Goal: Task Accomplishment & Management: Manage account settings

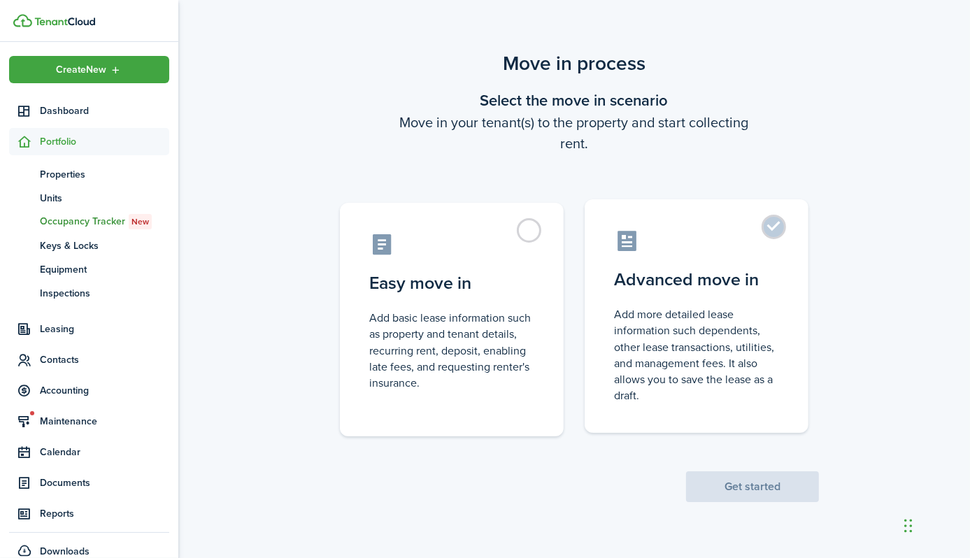
click at [772, 226] on label "Advanced move in Add more detailed lease information such dependents, other lea…" at bounding box center [697, 316] width 224 height 234
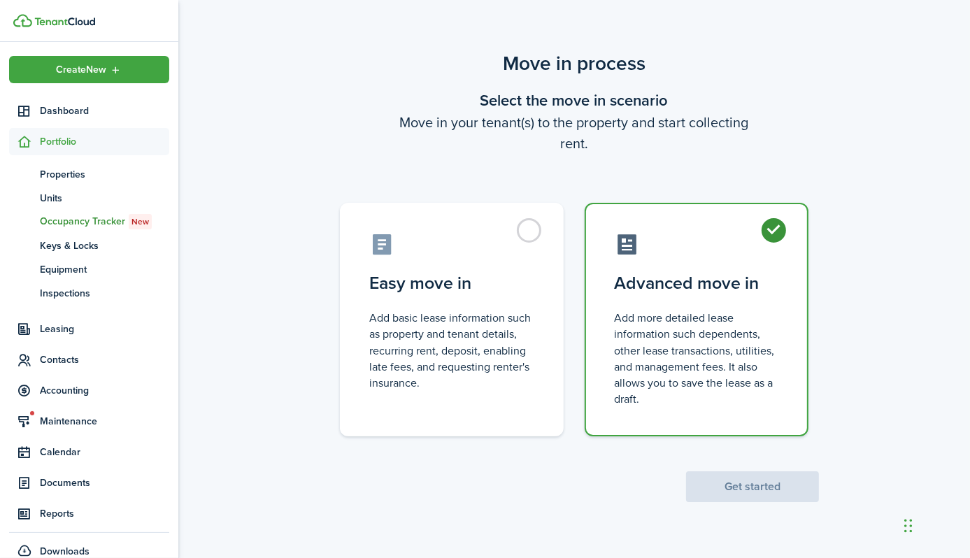
radio input "true"
click at [737, 487] on button "Get started" at bounding box center [752, 486] width 133 height 31
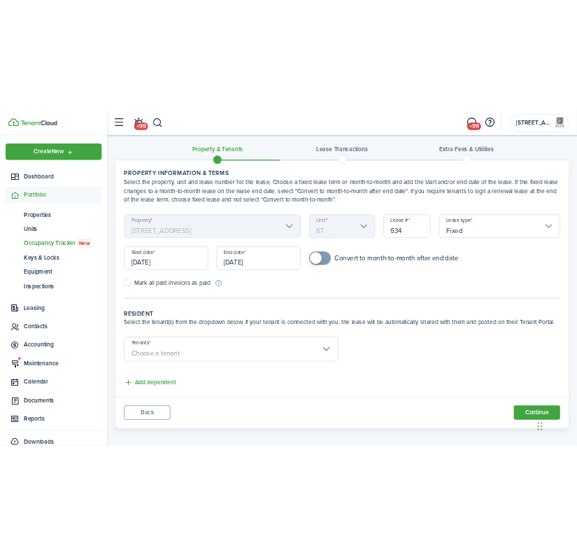
scroll to position [19, 0]
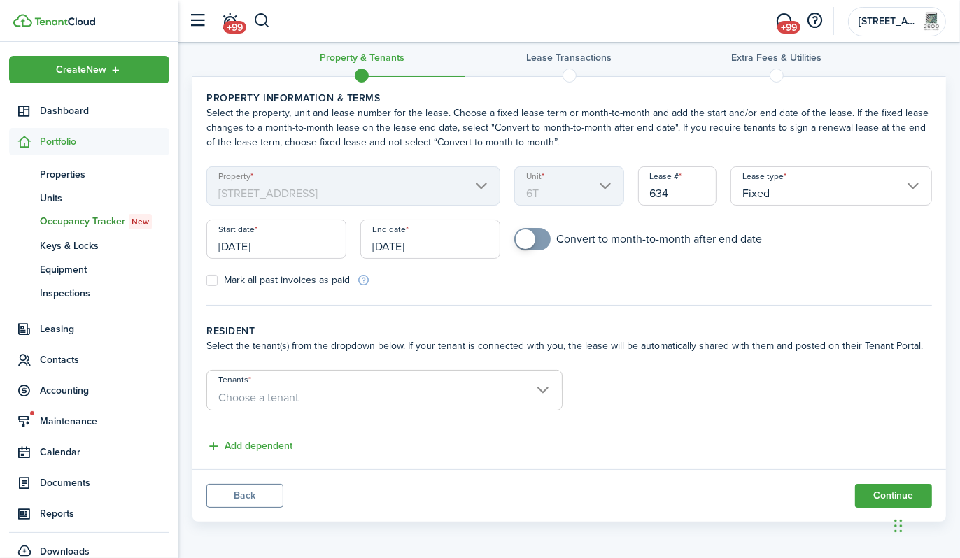
click at [548, 387] on span "Choose a tenant" at bounding box center [384, 398] width 355 height 24
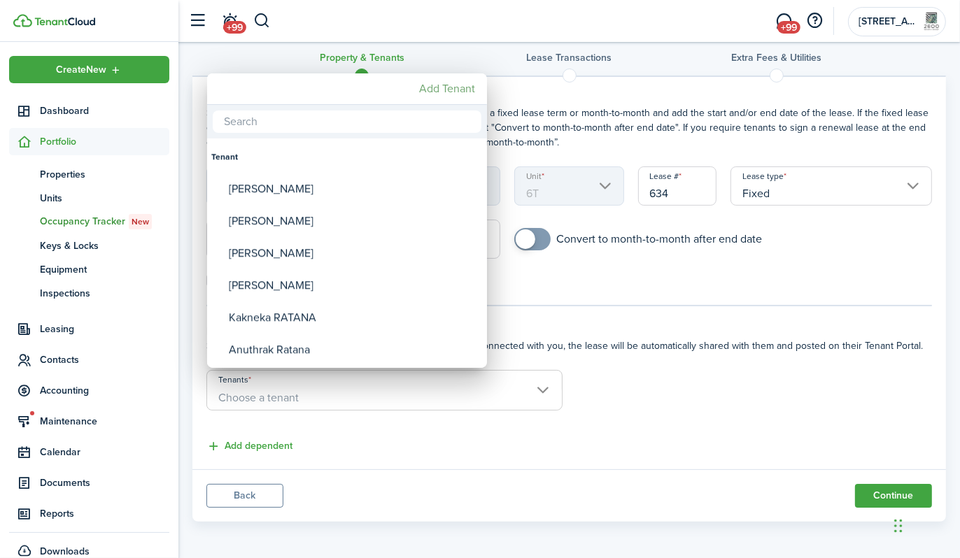
click at [448, 84] on mbsc-button "Add Tenant" at bounding box center [447, 88] width 67 height 25
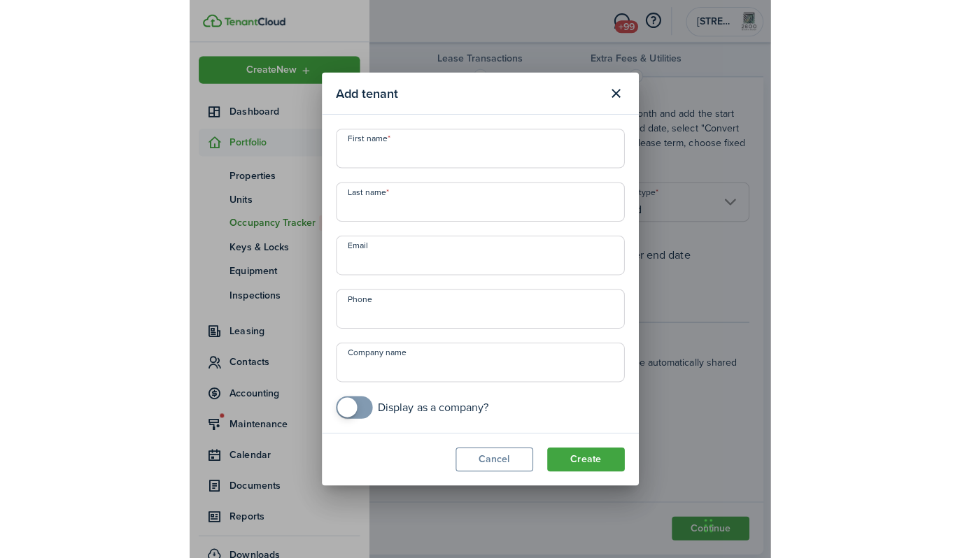
scroll to position [0, 0]
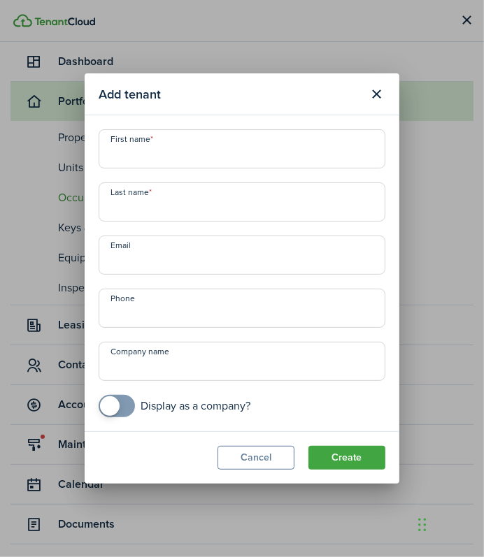
paste input "[PERSON_NAME]"
type input "[PERSON_NAME]"
paste input "[PERSON_NAME]"
type input "[PERSON_NAME]"
paste input "[EMAIL_ADDRESS][DOMAIN_NAME]"
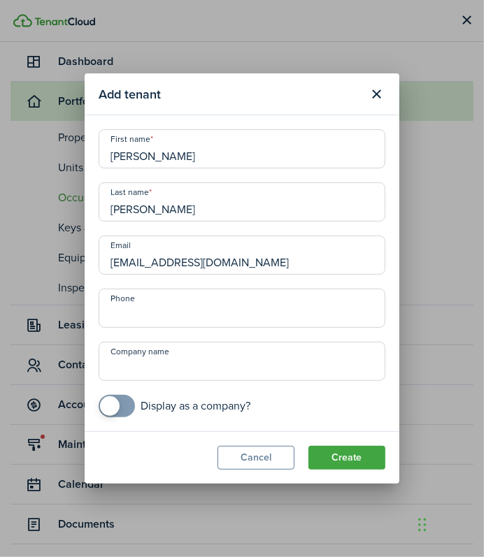
type input "[EMAIL_ADDRESS][DOMAIN_NAME]"
paste input "[PHONE_NUMBER]"
type input "[PHONE_NUMBER]"
click at [350, 457] on button "Create" at bounding box center [346, 458] width 77 height 24
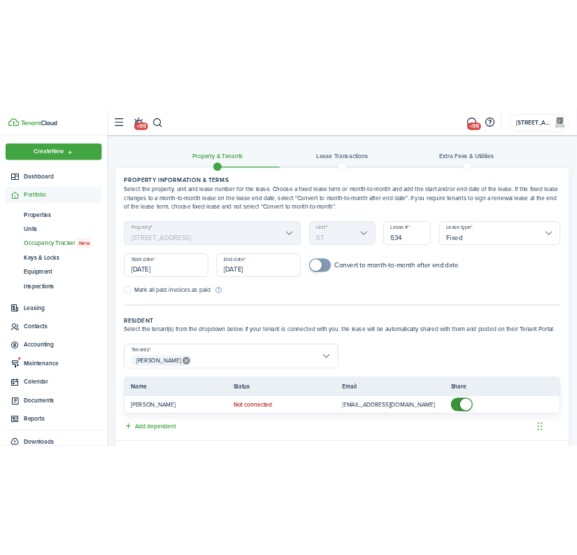
scroll to position [79, 0]
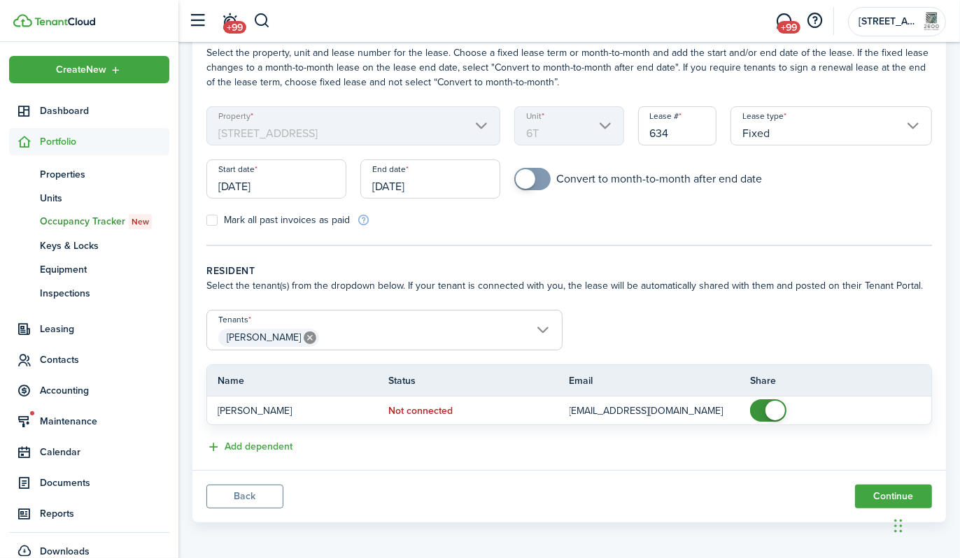
click at [546, 332] on span "[PERSON_NAME]" at bounding box center [384, 338] width 355 height 24
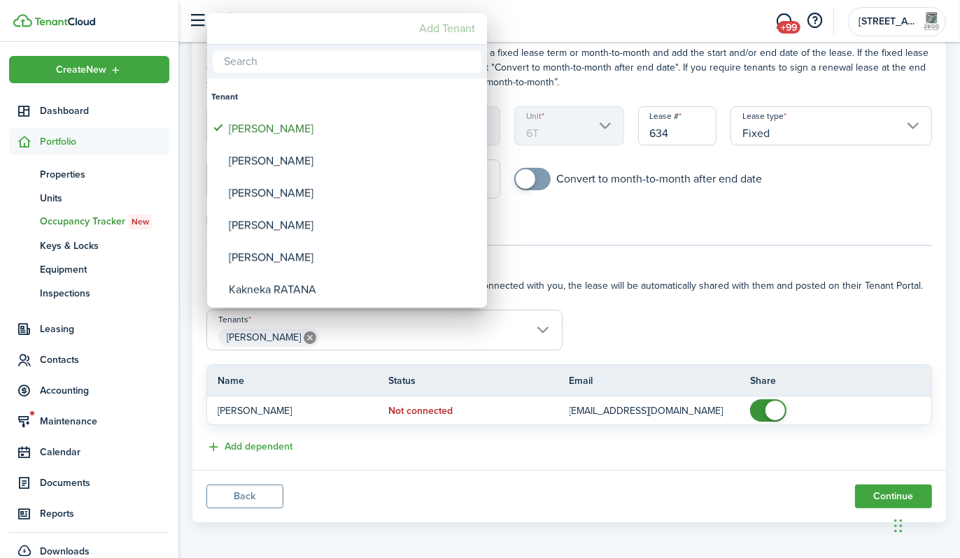
click at [454, 25] on mbsc-button "Add Tenant" at bounding box center [447, 28] width 67 height 25
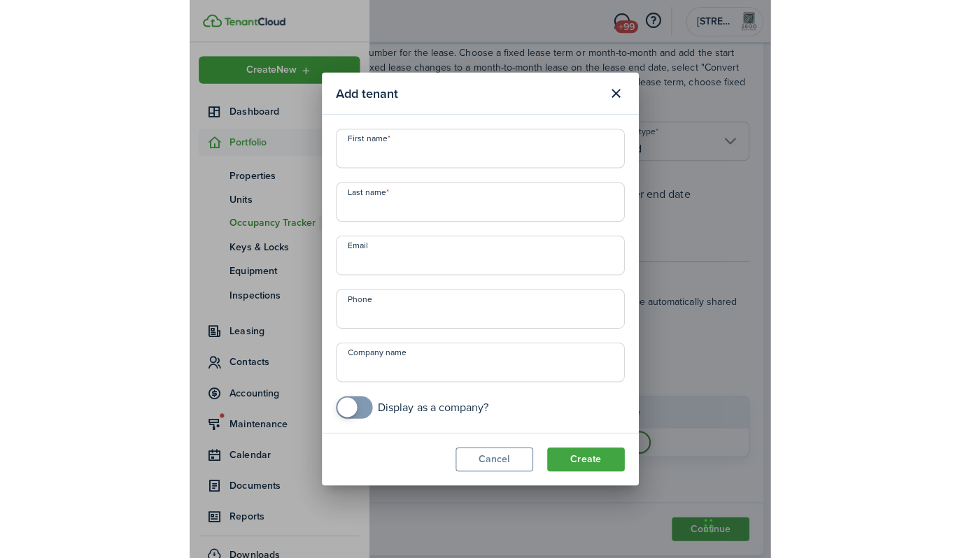
scroll to position [0, 0]
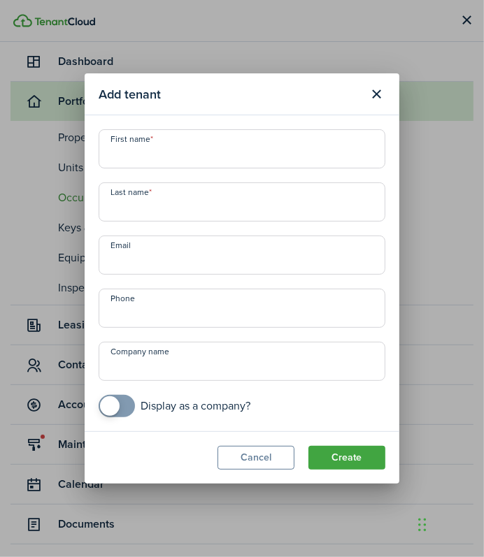
paste input "[MEDICAL_DATA]"
type input "[MEDICAL_DATA]"
paste input "[PERSON_NAME]"
type input "[PERSON_NAME]"
paste input "[PHONE_NUMBER]"
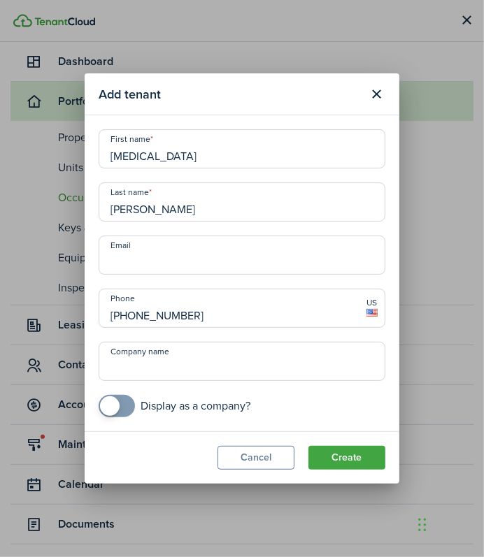
type input "[PHONE_NUMBER]"
click at [169, 253] on input "Email" at bounding box center [242, 255] width 287 height 39
type input "[EMAIL_ADDRESS][DOMAIN_NAME]"
click at [141, 469] on modal-footer "Cancel Create" at bounding box center [242, 458] width 315 height 52
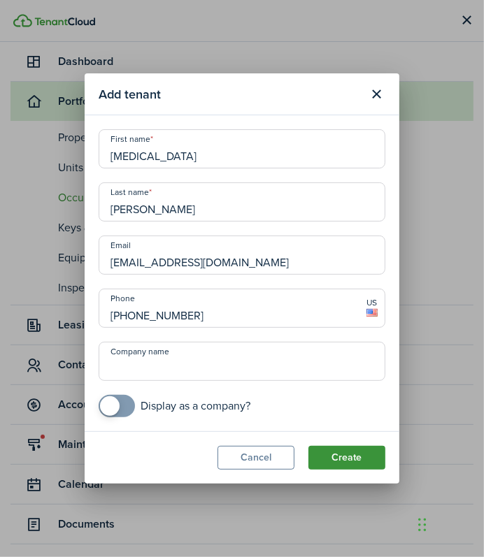
click at [370, 463] on button "Create" at bounding box center [346, 458] width 77 height 24
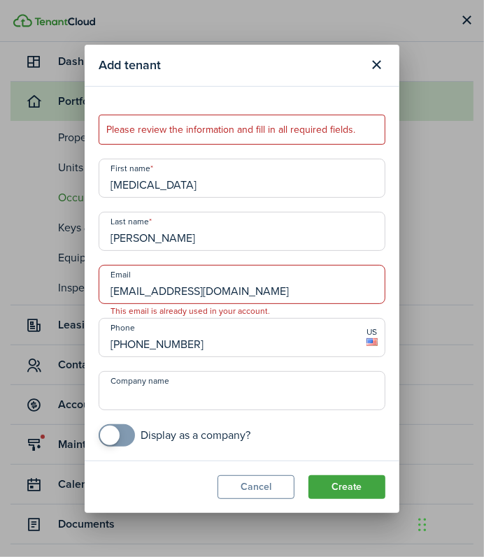
click at [112, 291] on input "[EMAIL_ADDRESS][DOMAIN_NAME]" at bounding box center [242, 284] width 287 height 39
drag, startPoint x: 259, startPoint y: 294, endPoint x: 76, endPoint y: 290, distance: 183.3
click at [76, 290] on div "Add tenant Please review the information and fill in all required fields. First…" at bounding box center [242, 278] width 484 height 557
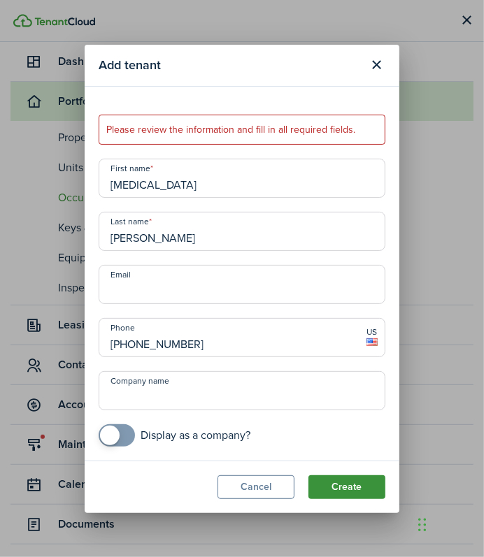
click at [358, 487] on button "Create" at bounding box center [346, 488] width 77 height 24
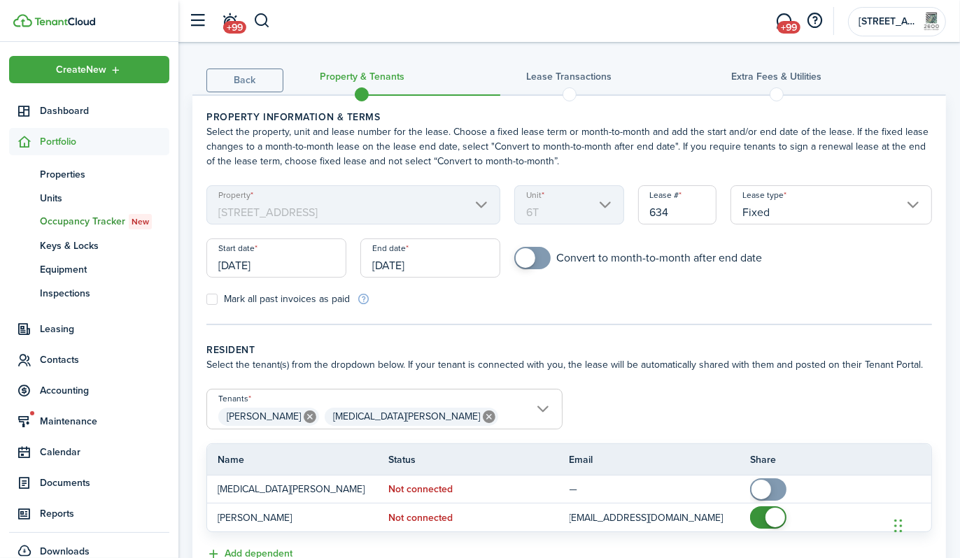
click at [256, 259] on input "[DATE]" at bounding box center [276, 257] width 140 height 39
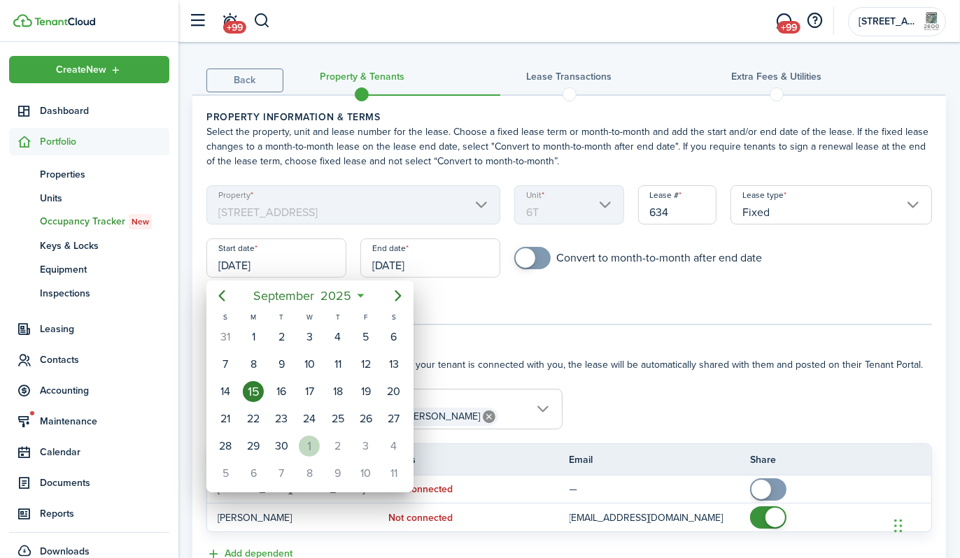
click at [310, 438] on div "1" at bounding box center [309, 446] width 21 height 21
type input "[DATE]"
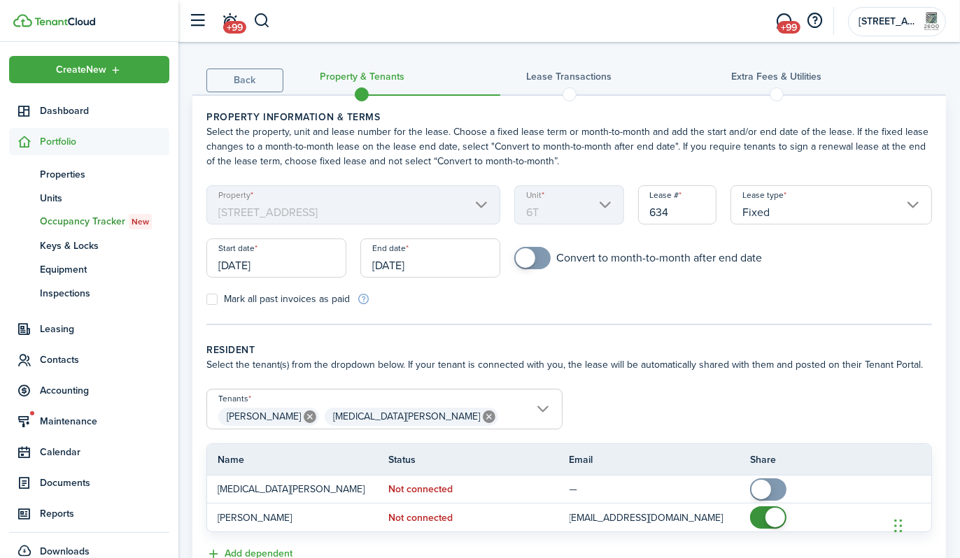
click at [448, 265] on input "[DATE]" at bounding box center [430, 257] width 140 height 39
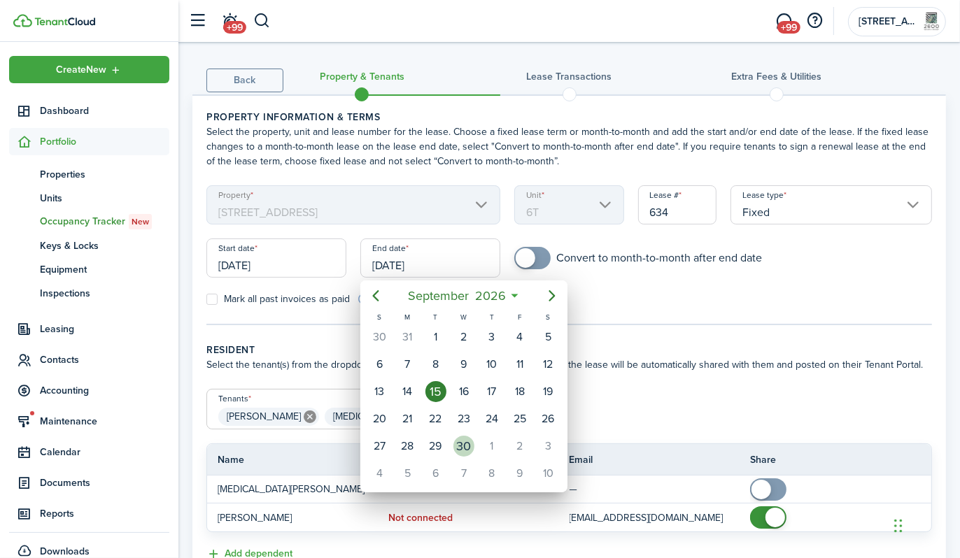
click at [454, 445] on div "30" at bounding box center [464, 446] width 28 height 27
type input "[DATE]"
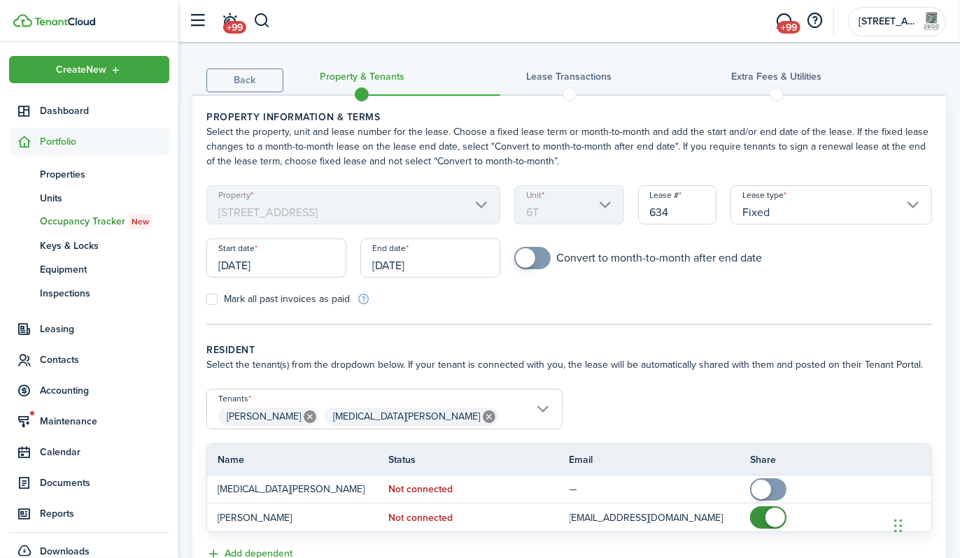
checkbox input "true"
click at [539, 257] on span at bounding box center [532, 258] width 14 height 22
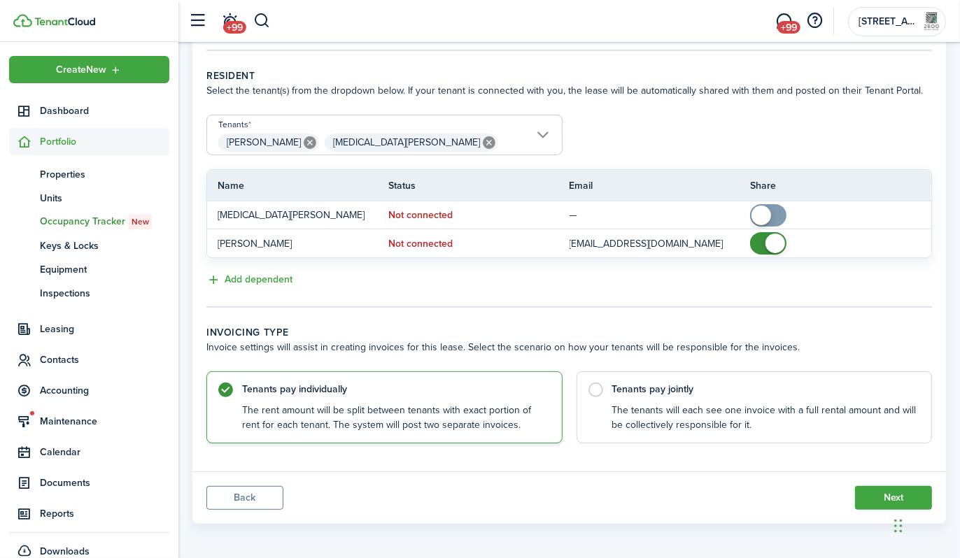
scroll to position [275, 0]
click at [596, 382] on label "Tenants pay jointly The tenants will each see one invoice with a full rental am…" at bounding box center [754, 403] width 356 height 72
radio input "false"
radio input "true"
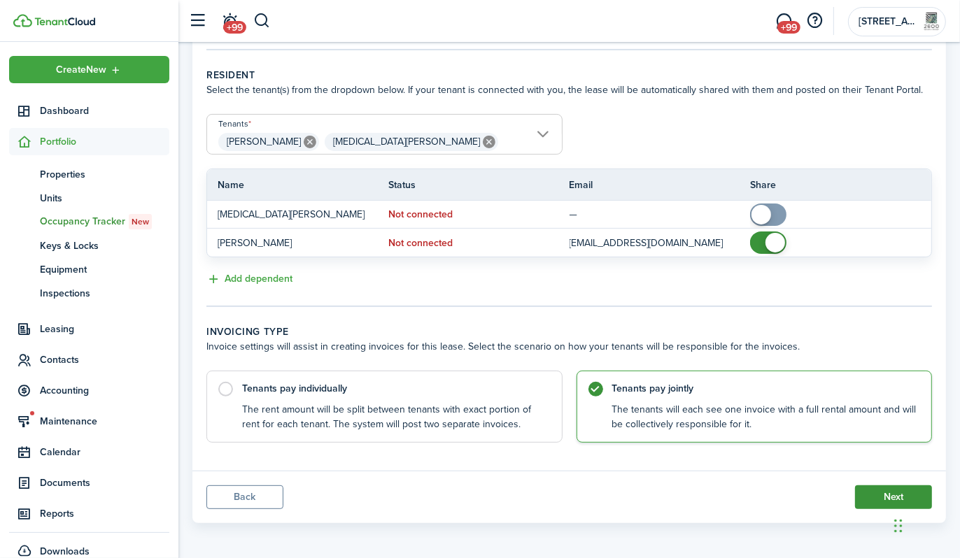
click at [881, 497] on button "Next" at bounding box center [893, 497] width 77 height 24
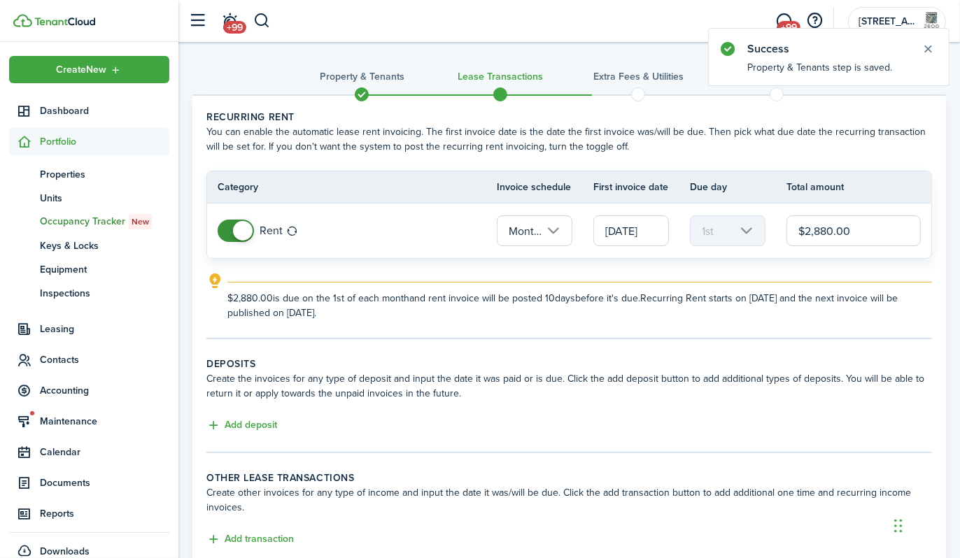
drag, startPoint x: 871, startPoint y: 229, endPoint x: 663, endPoint y: 224, distance: 208.5
click at [663, 224] on tr "Rent Monthly [DATE] 1st $2,880.00" at bounding box center [569, 231] width 724 height 55
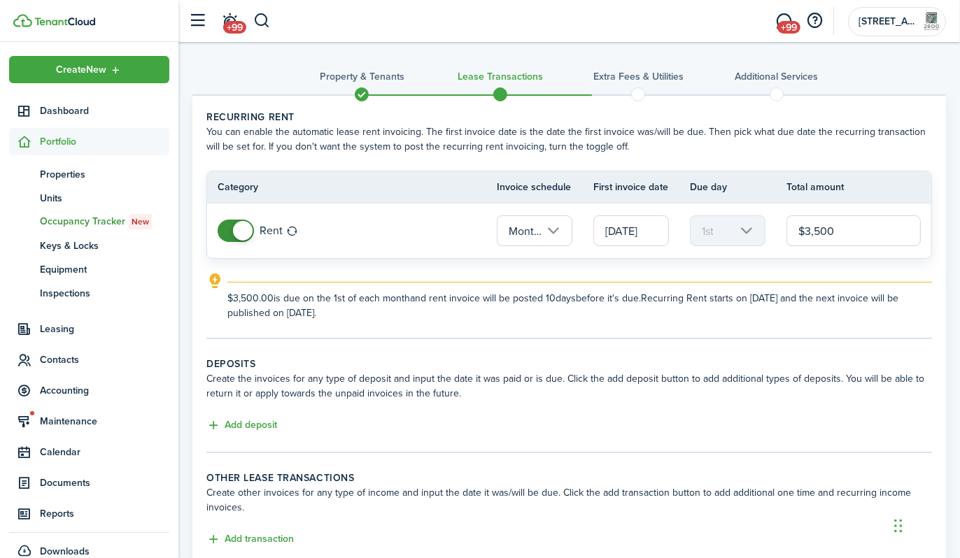
type input "$3,500.00"
click at [648, 441] on tc-wizard-step "Deposits Create the invoices for any type of deposit and input the date it was …" at bounding box center [568, 405] width 725 height 97
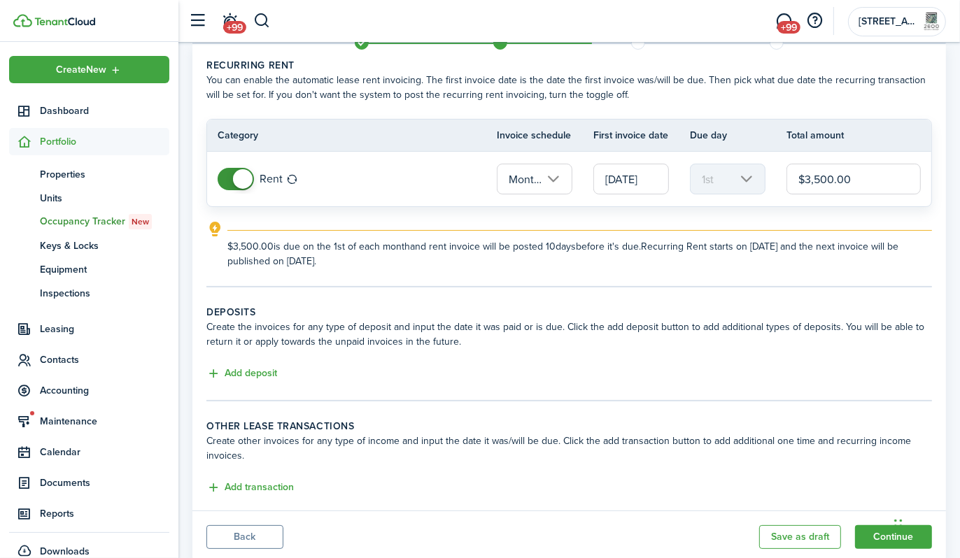
scroll to position [92, 0]
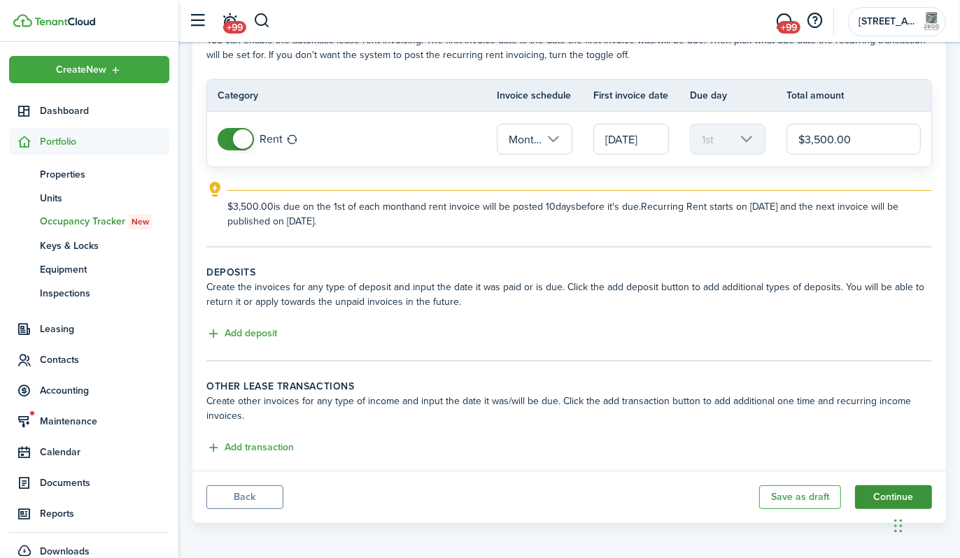
click at [880, 494] on button "Continue" at bounding box center [893, 497] width 77 height 24
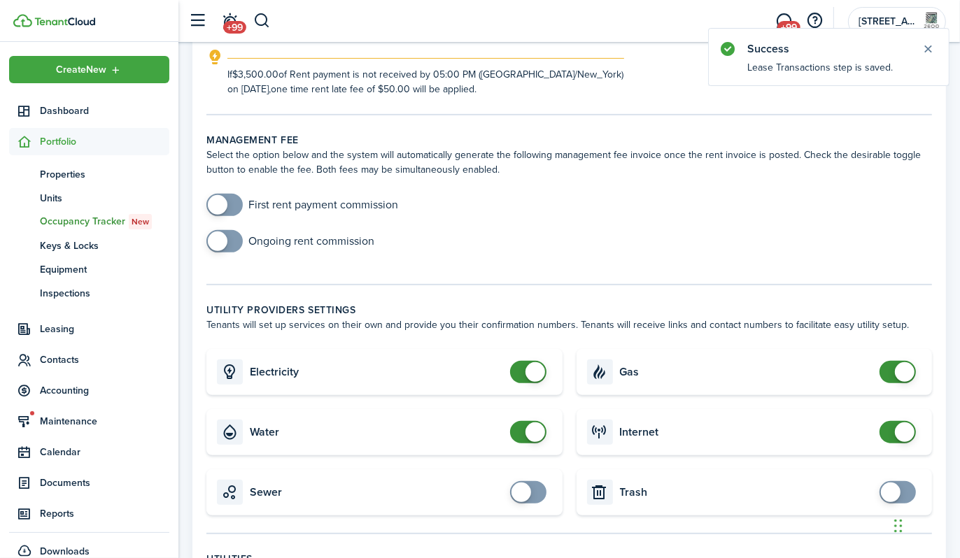
scroll to position [490, 0]
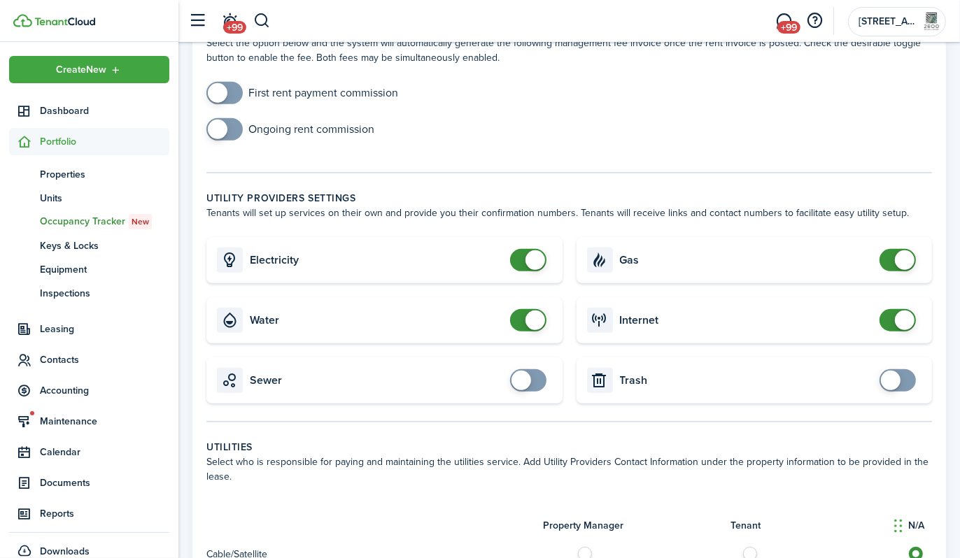
checkbox input "false"
click at [521, 319] on span at bounding box center [528, 320] width 14 height 22
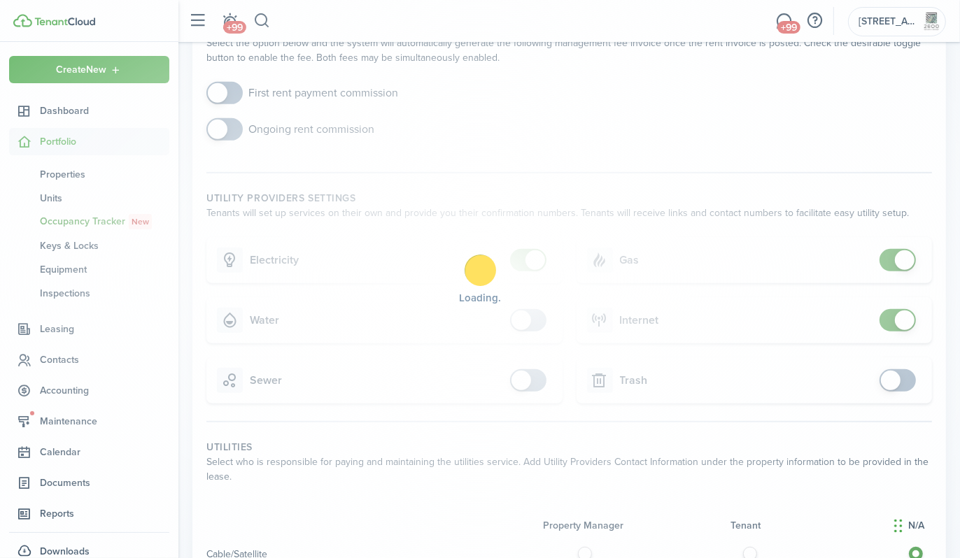
scroll to position [839, 0]
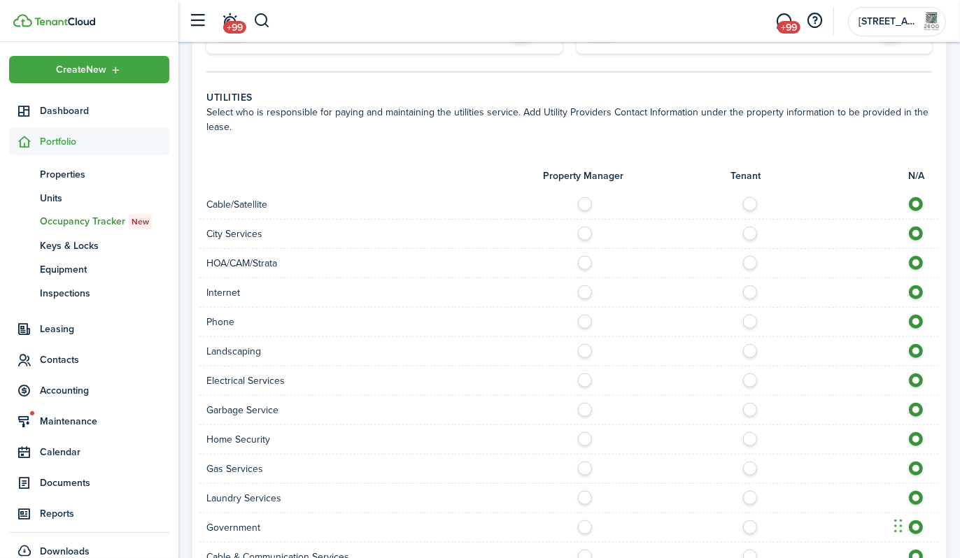
click at [746, 378] on label at bounding box center [753, 376] width 24 height 7
radio input "true"
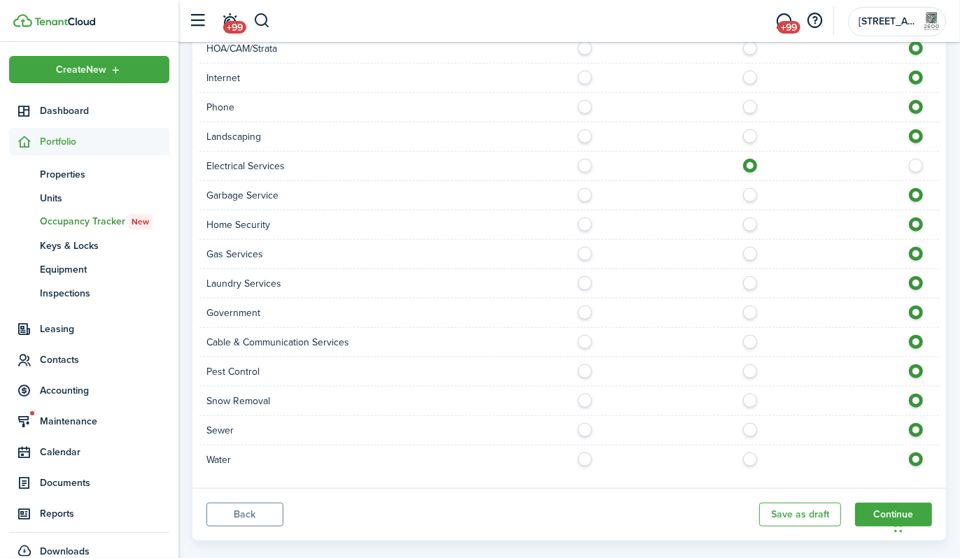
scroll to position [1067, 0]
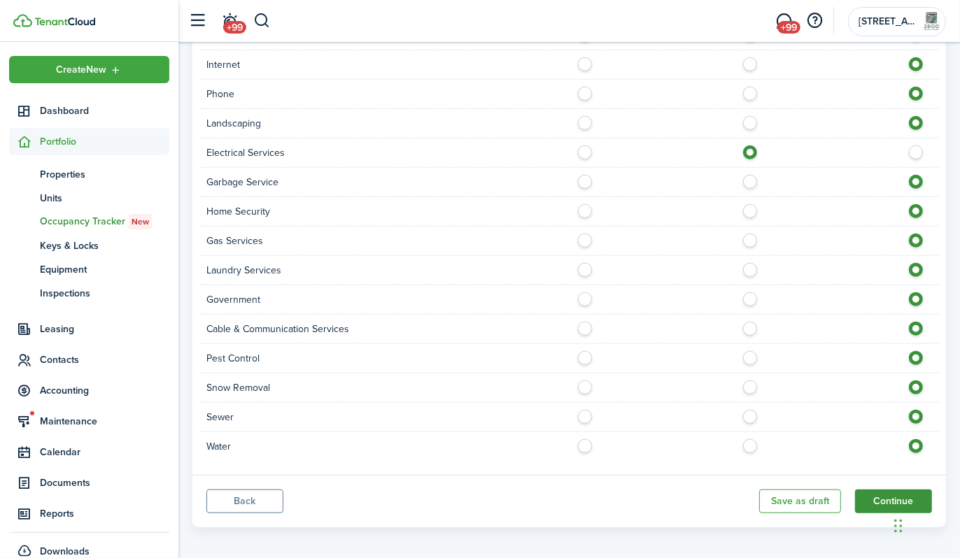
click at [885, 492] on button "Continue" at bounding box center [893, 502] width 77 height 24
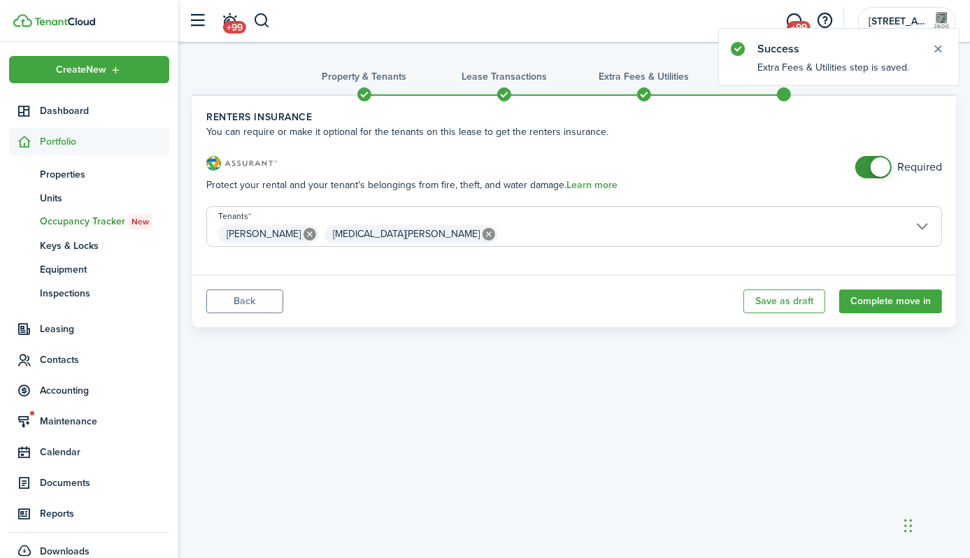
checkbox input "false"
click at [867, 161] on span at bounding box center [874, 167] width 14 height 22
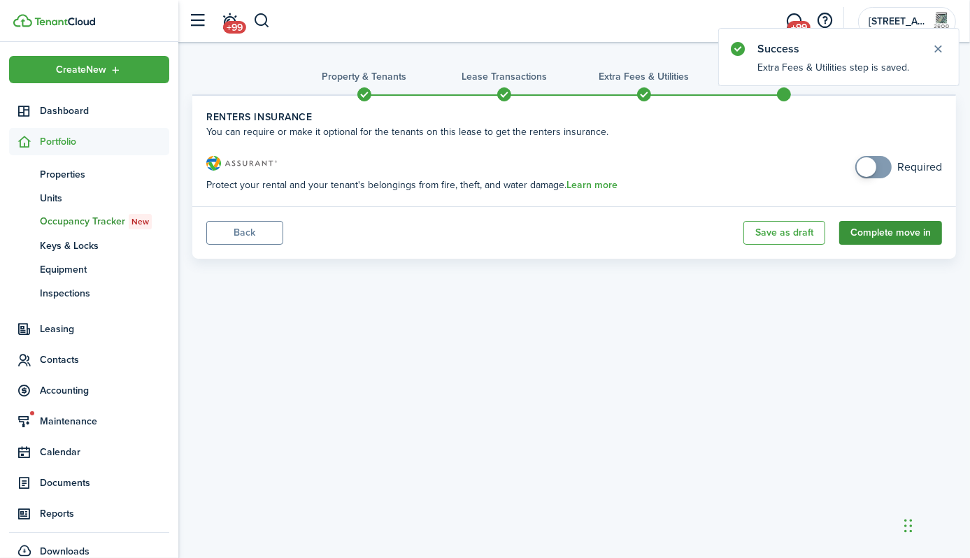
click at [888, 238] on button "Complete move in" at bounding box center [890, 233] width 103 height 24
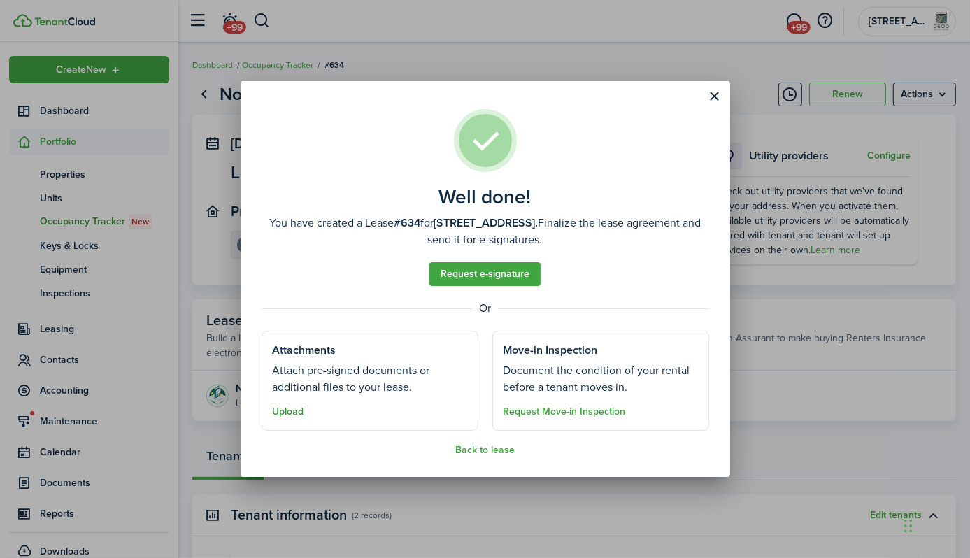
click at [289, 415] on button "Upload" at bounding box center [288, 411] width 31 height 11
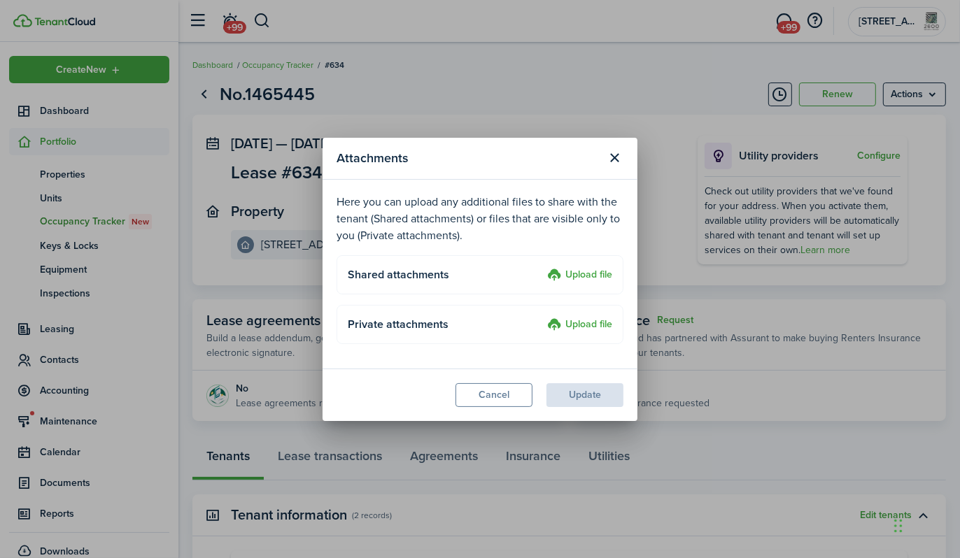
click at [588, 274] on label "Upload file" at bounding box center [579, 275] width 65 height 17
click at [542, 267] on input "Upload file" at bounding box center [542, 267] width 0 height 0
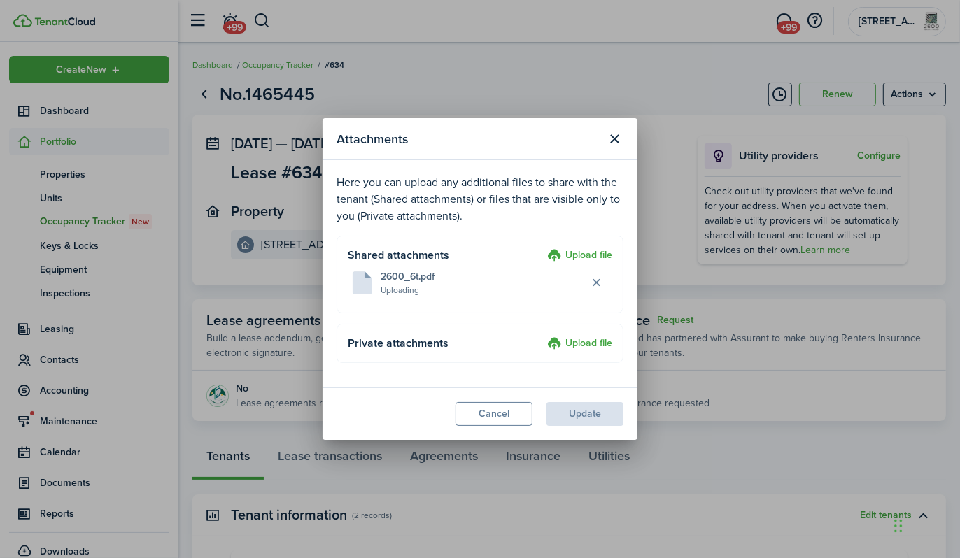
click at [586, 255] on label "Upload file" at bounding box center [579, 256] width 65 height 17
click at [542, 248] on input "Upload file" at bounding box center [542, 248] width 0 height 0
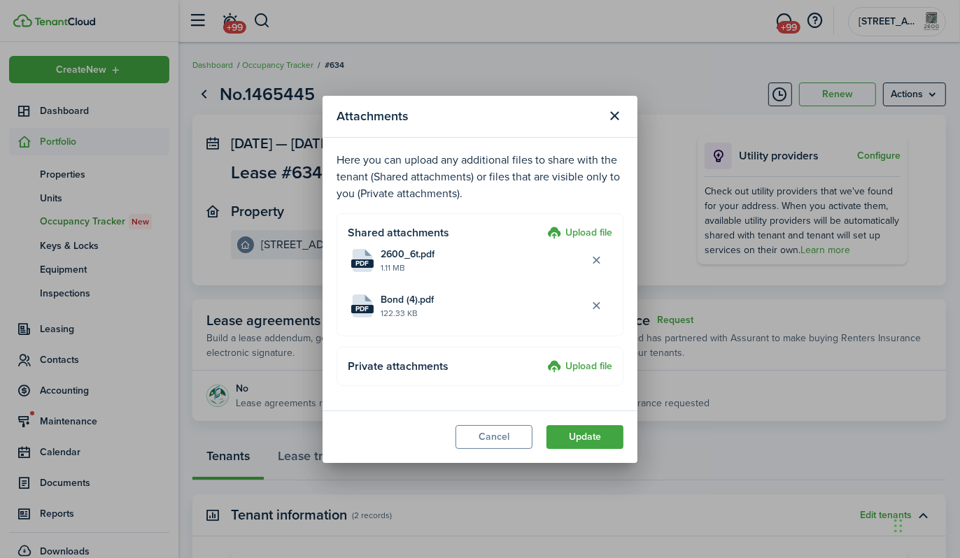
click at [574, 371] on label "Upload file" at bounding box center [579, 367] width 65 height 17
click at [542, 359] on input "Upload file" at bounding box center [542, 359] width 0 height 0
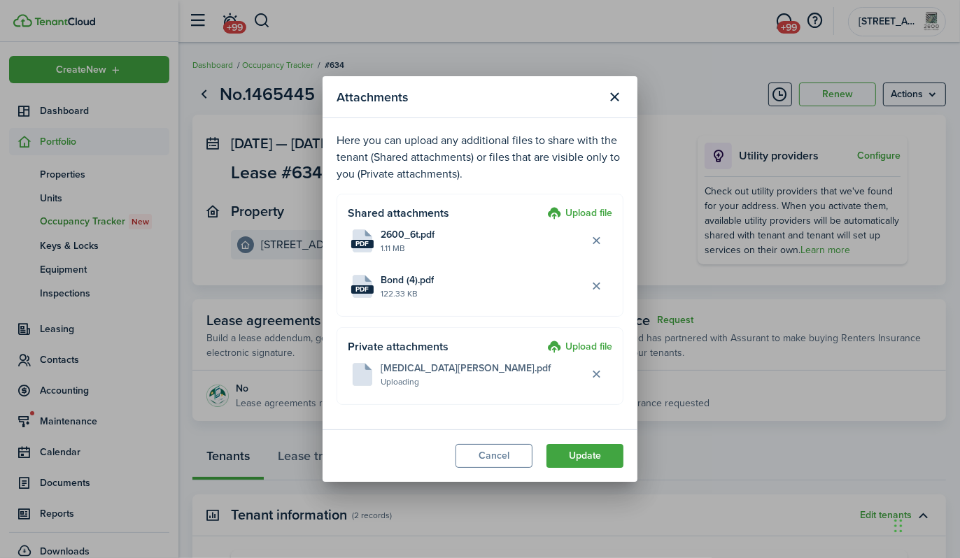
click at [587, 348] on label "Upload file" at bounding box center [579, 347] width 65 height 17
click at [542, 339] on input "Upload file" at bounding box center [542, 339] width 0 height 0
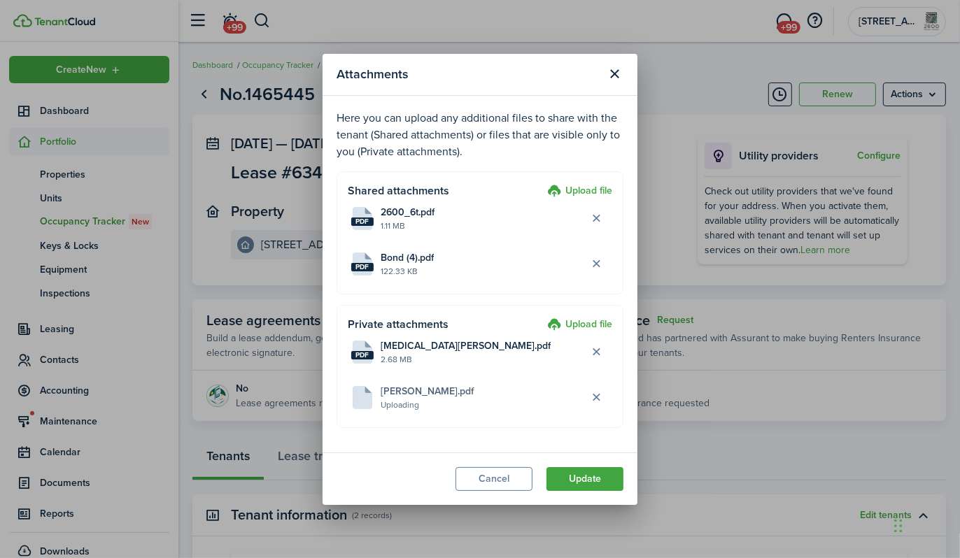
click at [584, 323] on label "Upload file" at bounding box center [579, 325] width 65 height 17
click at [542, 317] on input "Upload file" at bounding box center [542, 317] width 0 height 0
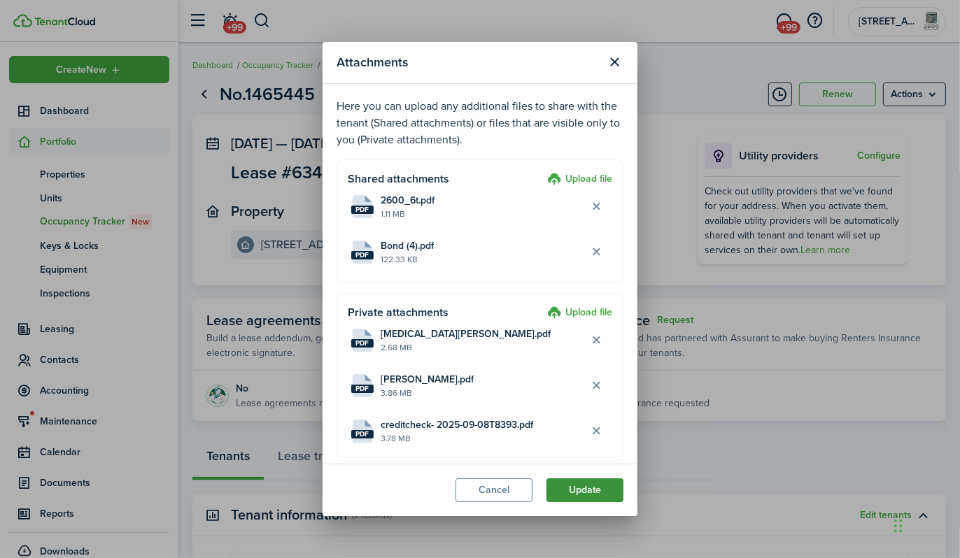
click at [584, 490] on button "Update" at bounding box center [584, 490] width 77 height 24
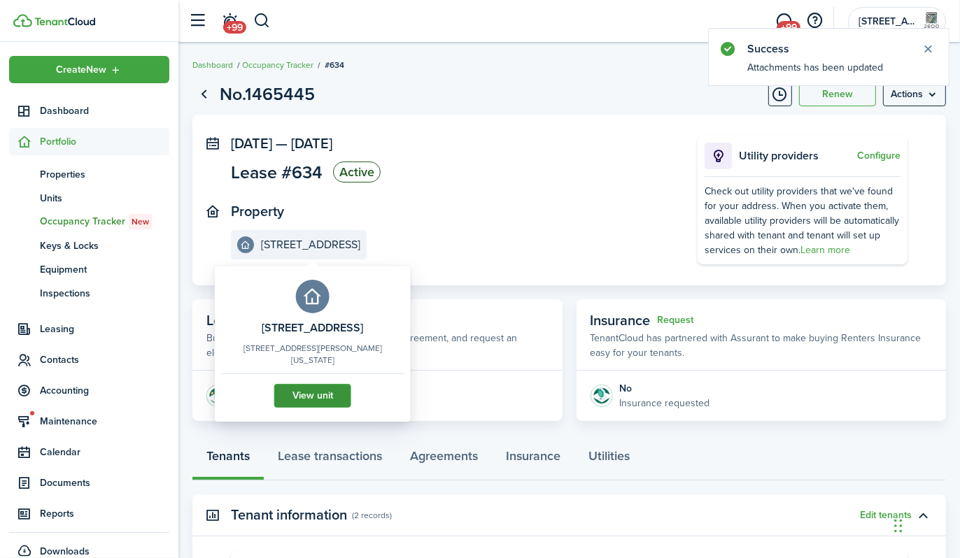
click at [310, 396] on link "View unit" at bounding box center [312, 396] width 77 height 24
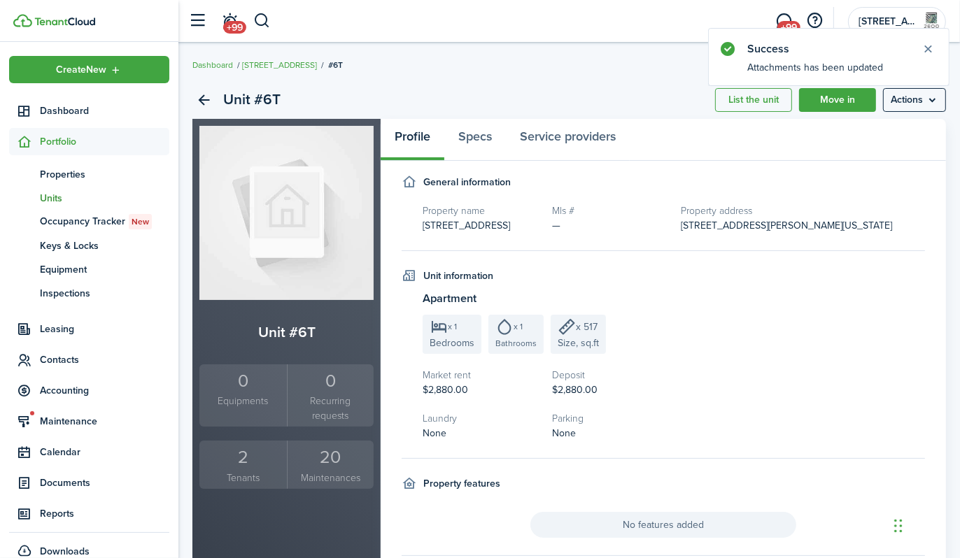
click at [244, 446] on div "2" at bounding box center [243, 457] width 80 height 27
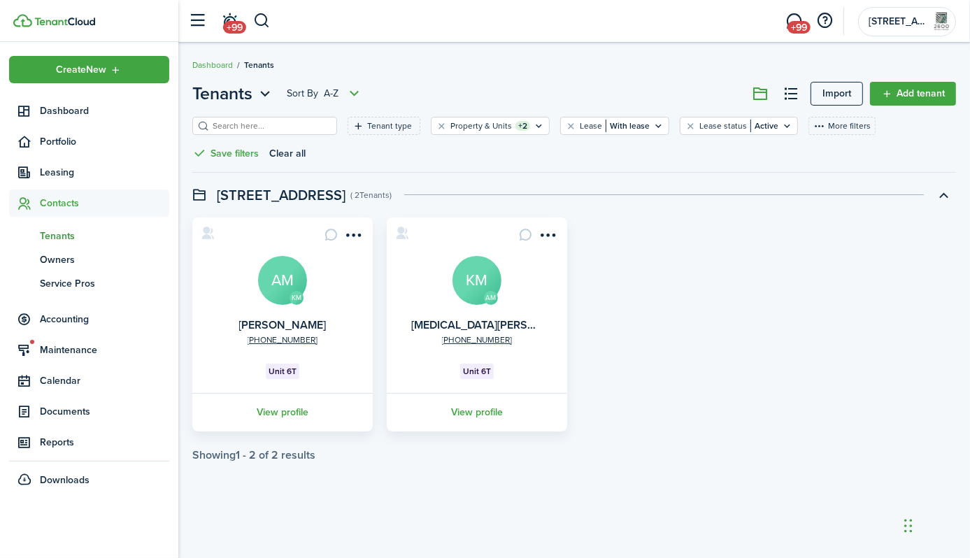
click at [286, 272] on avatar-text "AM" at bounding box center [282, 280] width 49 height 49
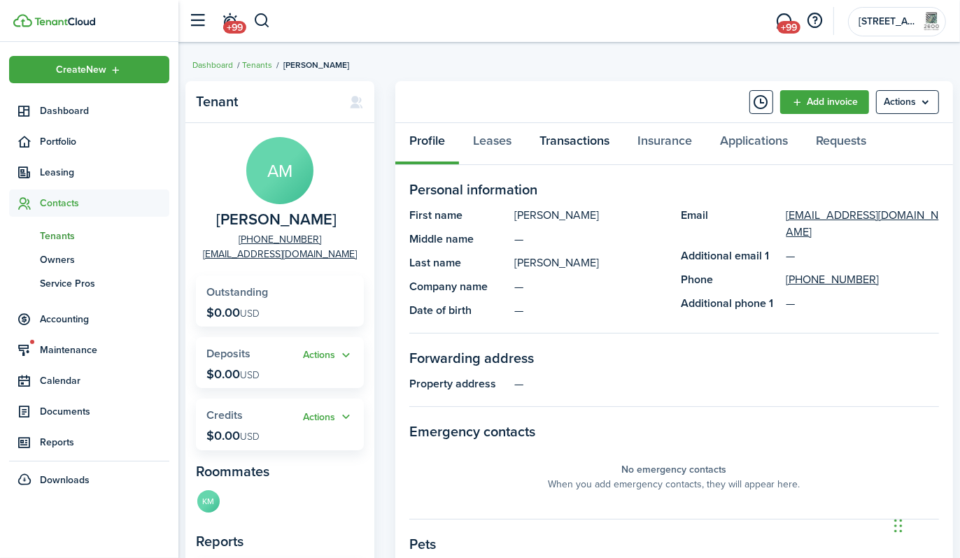
click at [574, 138] on link "Transactions" at bounding box center [574, 144] width 98 height 42
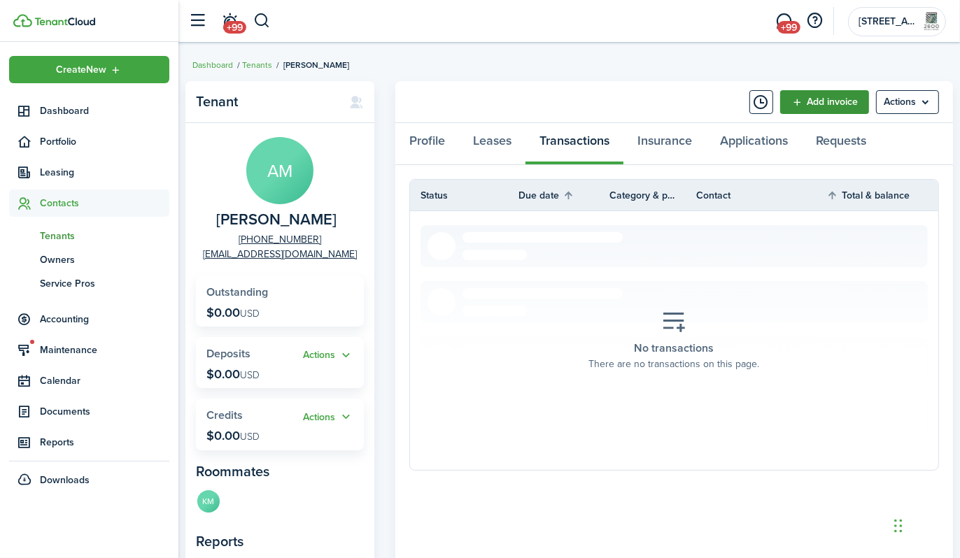
click at [832, 101] on link "Add invoice" at bounding box center [824, 102] width 89 height 24
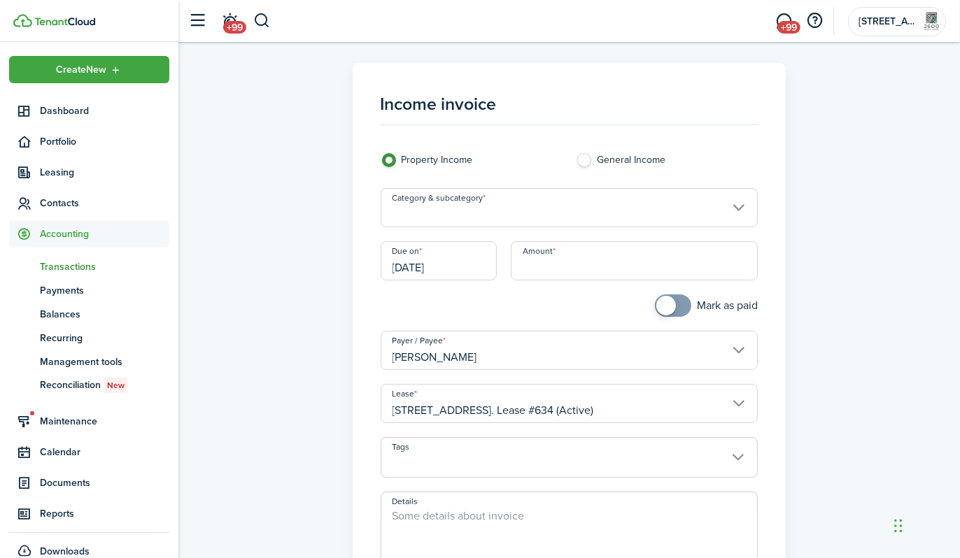
click at [487, 207] on input "Category & subcategory" at bounding box center [569, 207] width 378 height 39
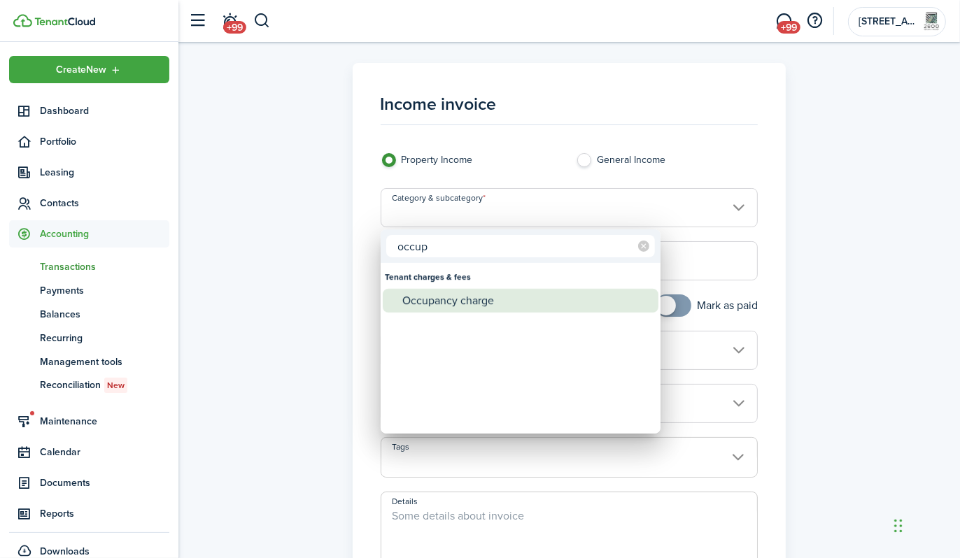
type input "occup"
click at [489, 298] on div "Occupancy charge" at bounding box center [526, 301] width 248 height 24
type input "Tenant charges & fees / Occupancy charge"
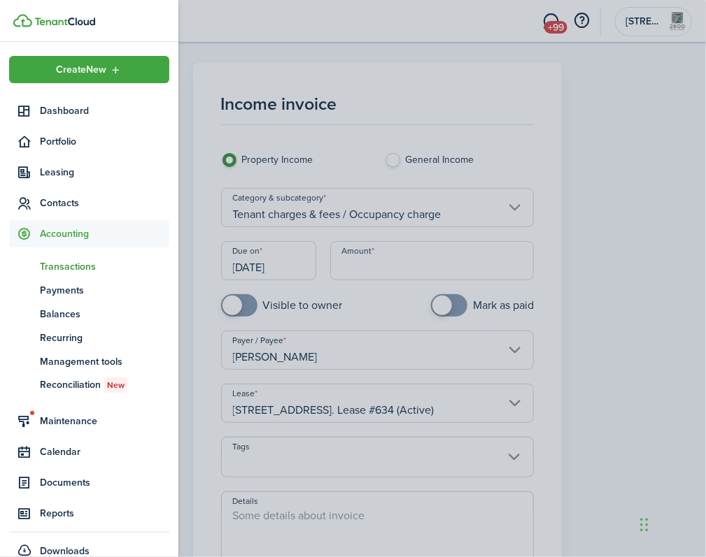
click at [390, 259] on container-opacity at bounding box center [353, 278] width 706 height 557
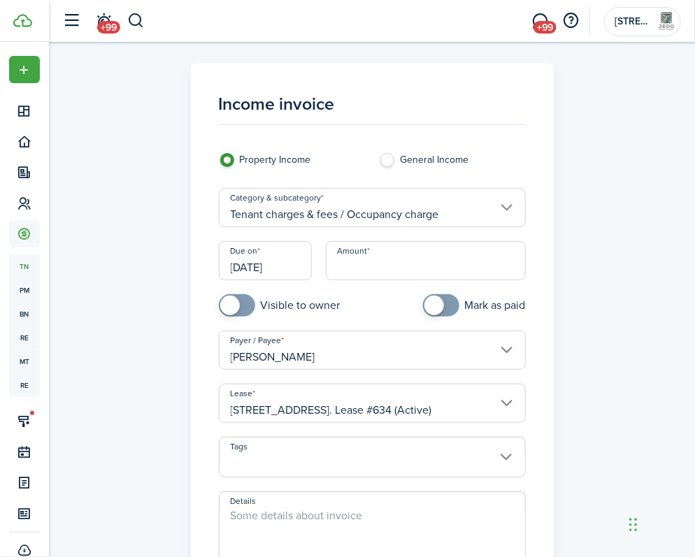
click at [393, 274] on input "Amount" at bounding box center [426, 260] width 200 height 39
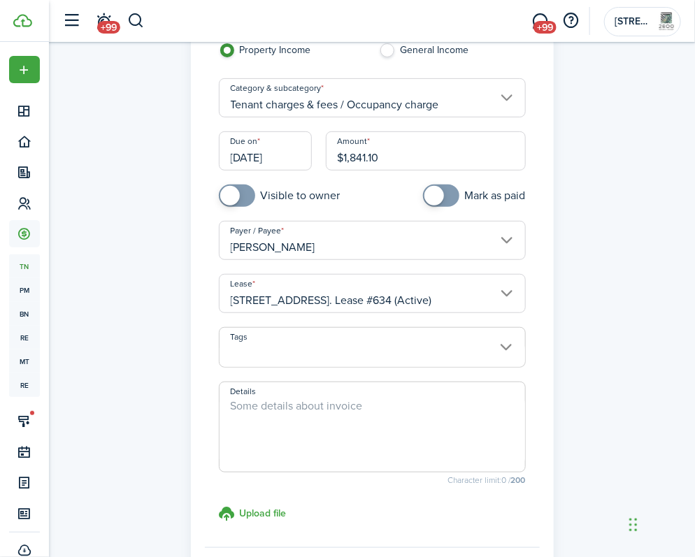
scroll to position [210, 0]
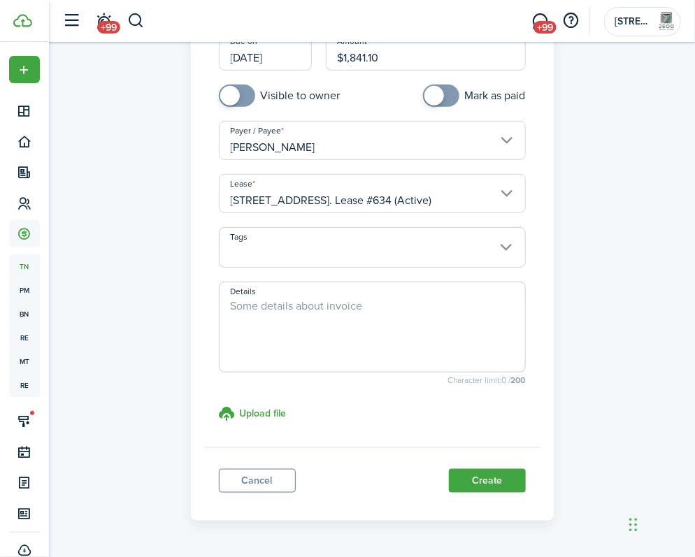
type input "$1,841.10"
click at [366, 329] on textarea "Details" at bounding box center [373, 331] width 306 height 67
type textarea "Early Occupancy [DATE] - [DATE]"
click at [494, 480] on button "Create" at bounding box center [487, 481] width 77 height 24
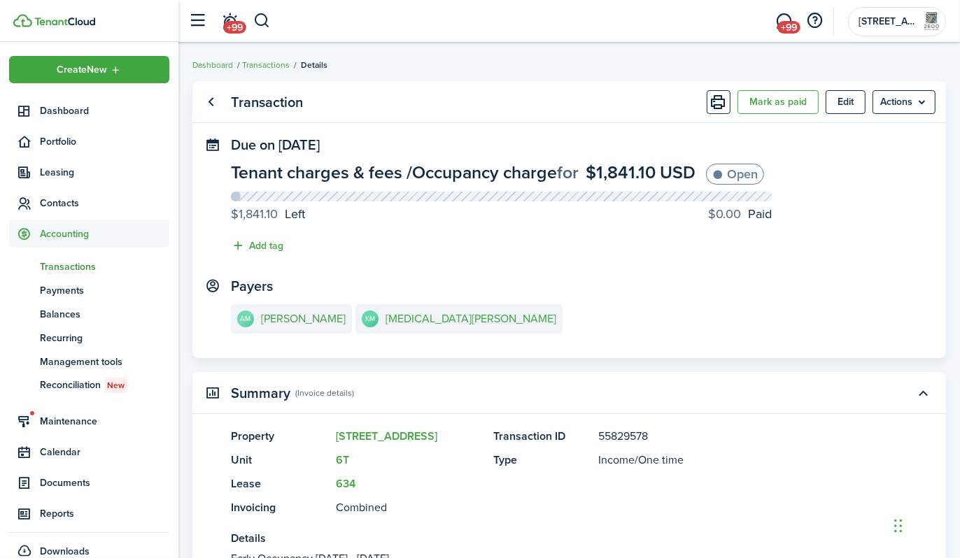
click at [278, 322] on e-details-info-title "[PERSON_NAME]" at bounding box center [303, 319] width 85 height 13
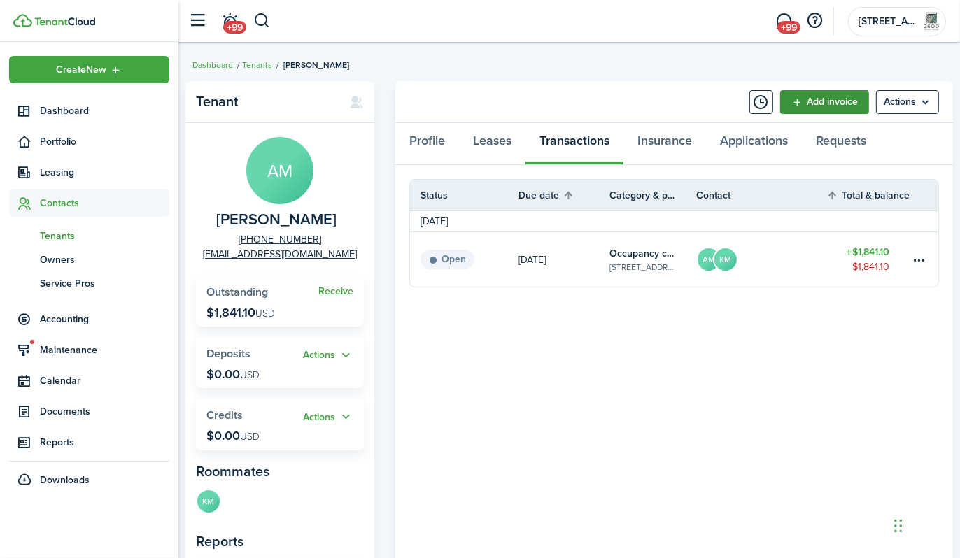
click at [827, 104] on link "Add invoice" at bounding box center [824, 102] width 89 height 24
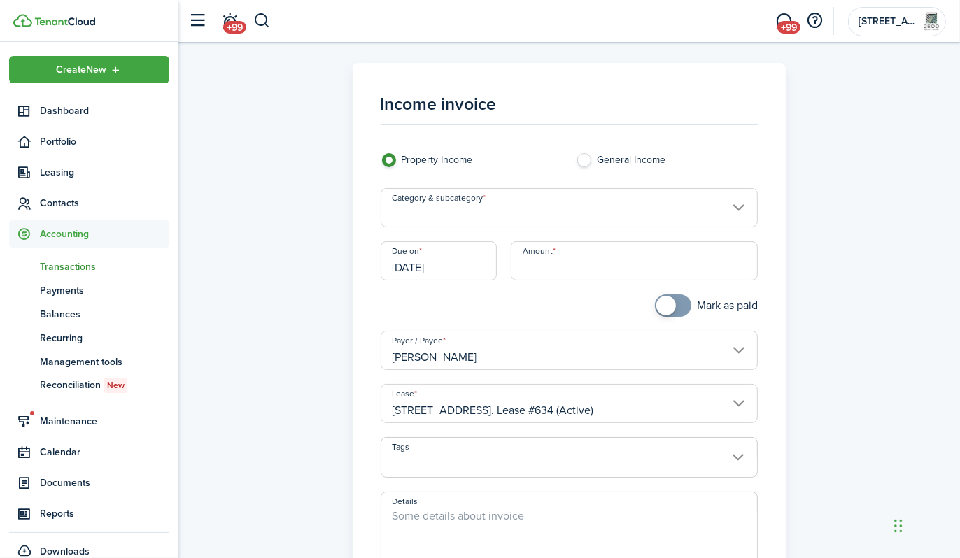
click at [555, 213] on input "Category & subcategory" at bounding box center [569, 207] width 378 height 39
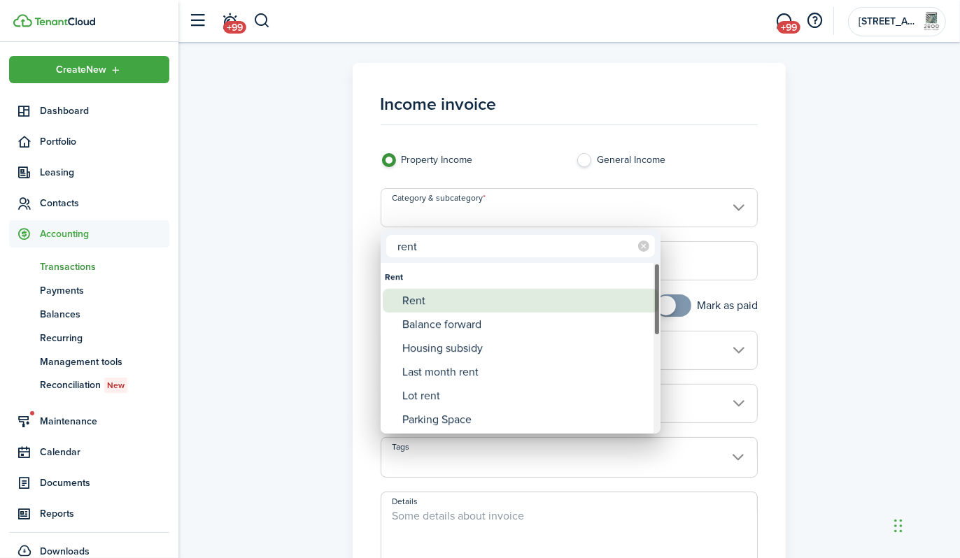
type input "rent"
click at [514, 302] on div "Rent" at bounding box center [526, 301] width 248 height 24
type input "Rent"
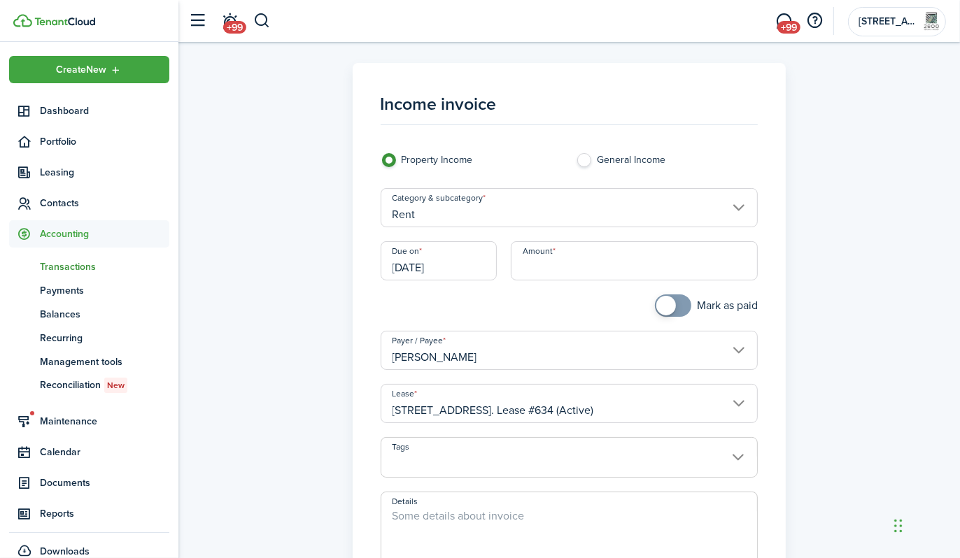
click at [460, 262] on input "[DATE]" at bounding box center [438, 260] width 117 height 39
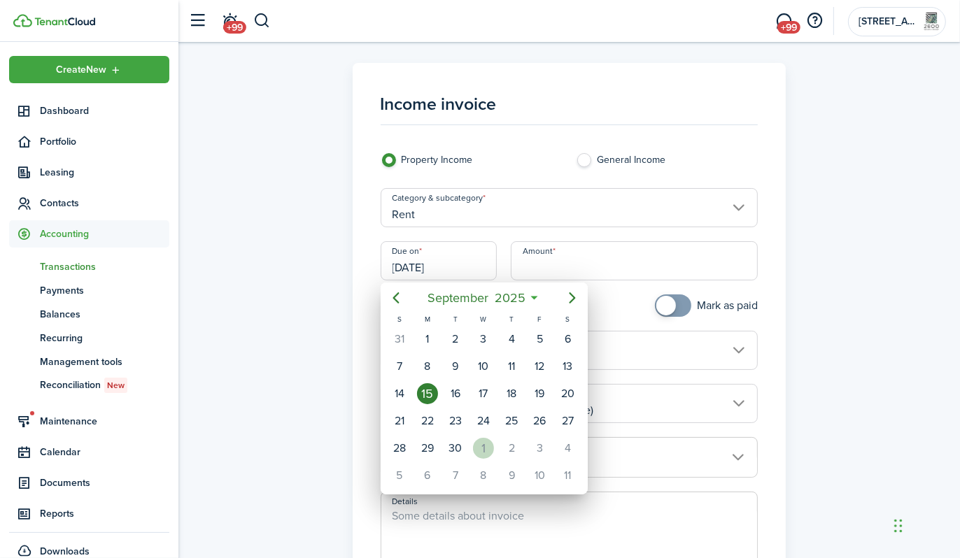
click at [483, 438] on div "1" at bounding box center [483, 448] width 21 height 21
type input "[DATE]"
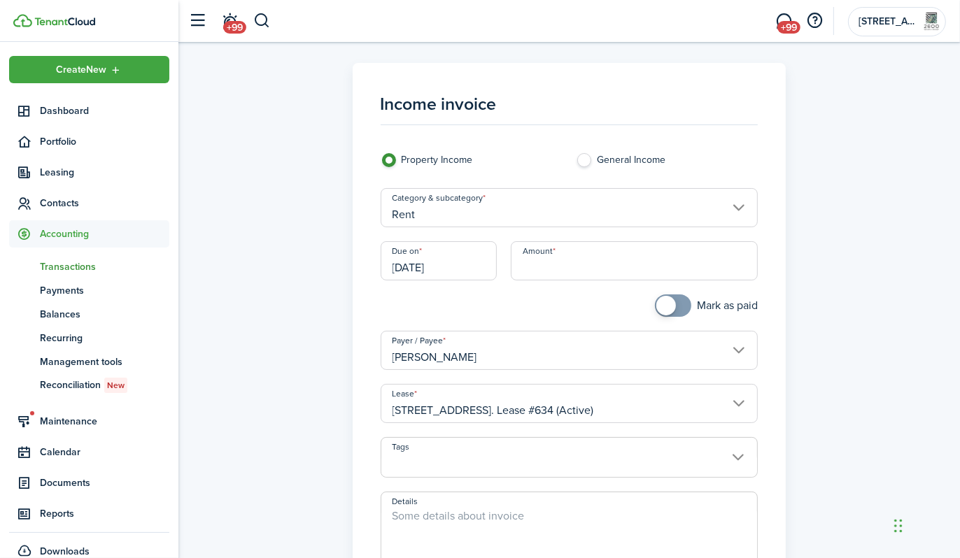
click at [626, 268] on input "Amount" at bounding box center [634, 260] width 247 height 39
type input "$3,500.00"
checkbox input "true"
click at [680, 304] on span at bounding box center [673, 305] width 14 height 22
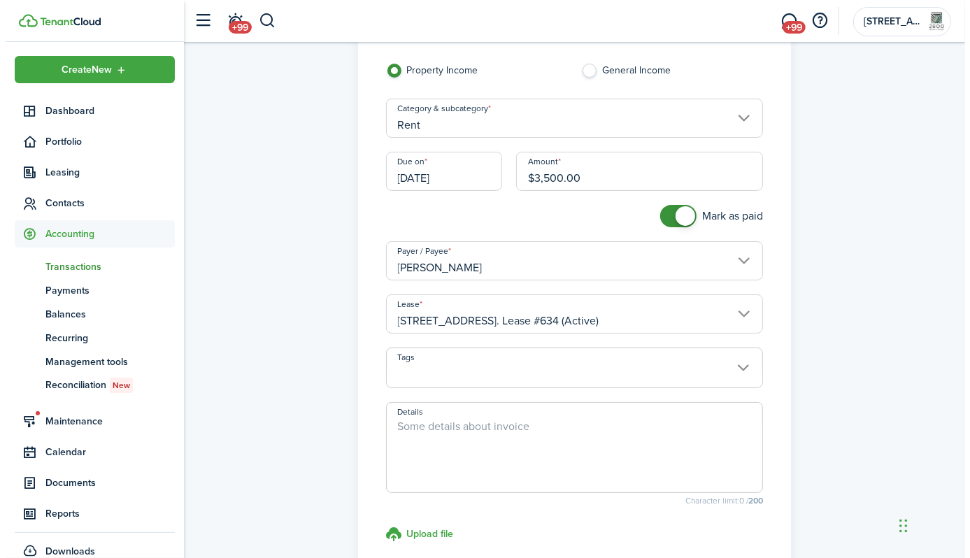
scroll to position [210, 0]
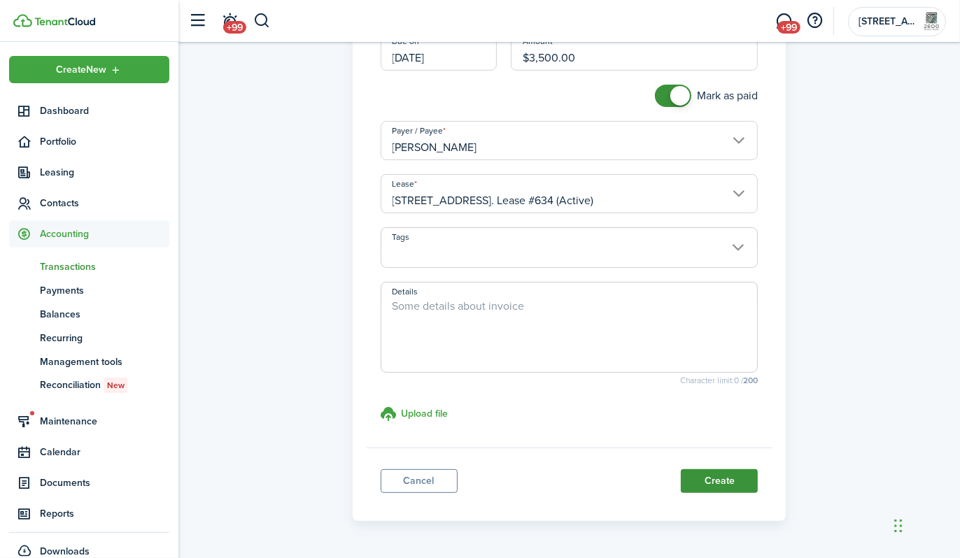
click at [723, 481] on button "Create" at bounding box center [718, 481] width 77 height 24
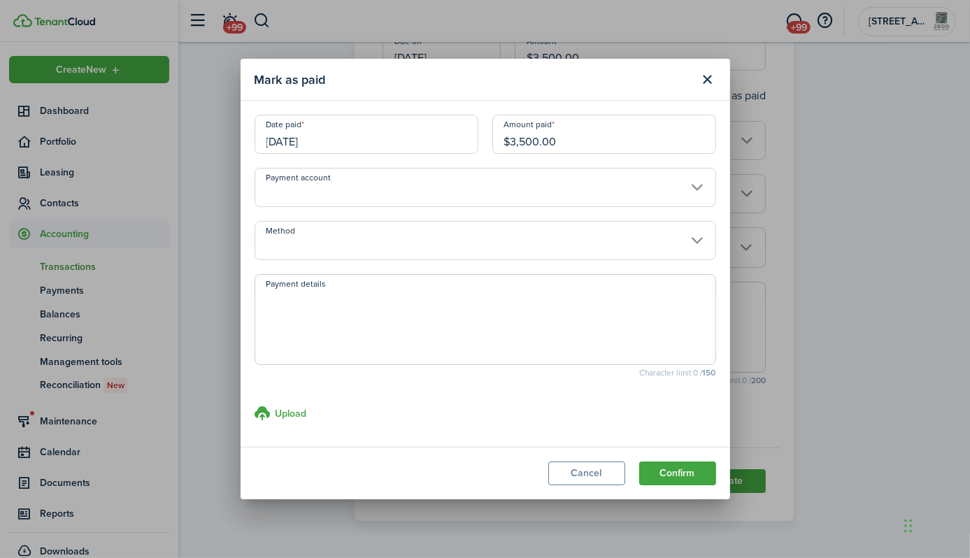
click at [423, 239] on input "Method" at bounding box center [486, 240] width 462 height 39
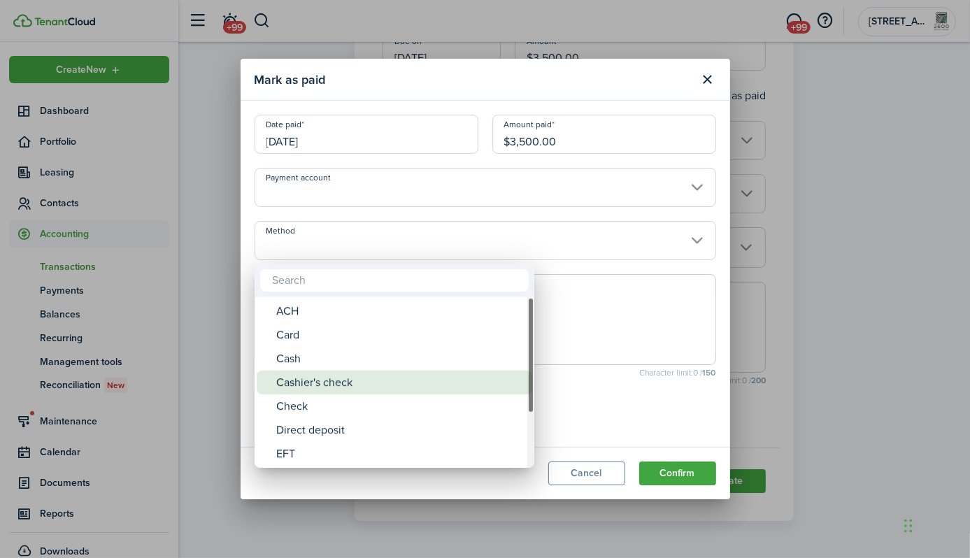
click at [348, 388] on div "Cashier's check" at bounding box center [400, 383] width 248 height 24
type input "Cashier's check"
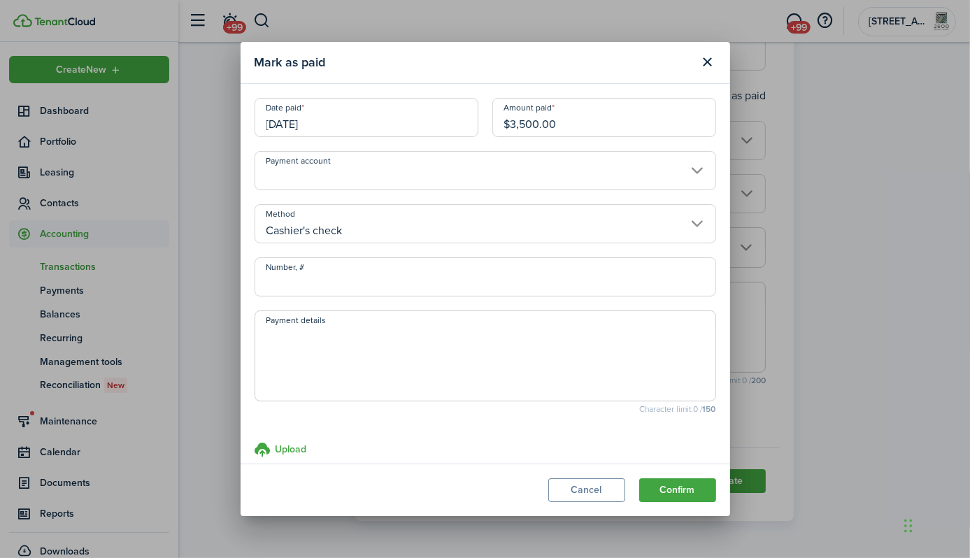
click at [373, 279] on input "Number, #" at bounding box center [486, 276] width 462 height 39
type input "6787209767 6029403486"
click at [321, 345] on textarea "Payment details" at bounding box center [485, 360] width 460 height 67
type textarea "b"
click at [336, 285] on input "6787209767 6029403486" at bounding box center [486, 276] width 462 height 39
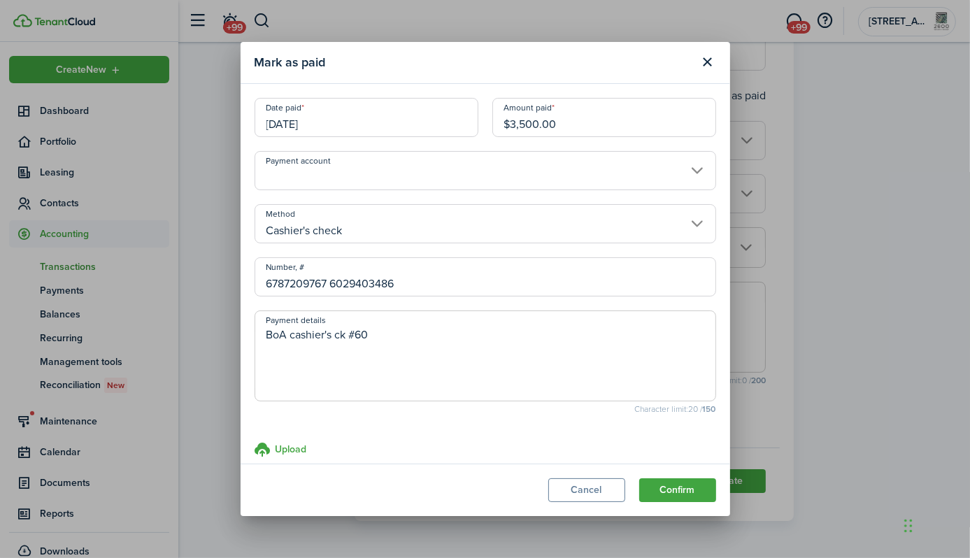
drag, startPoint x: 334, startPoint y: 285, endPoint x: 345, endPoint y: 285, distance: 10.5
click at [345, 285] on input "6787209767 6029403486" at bounding box center [486, 276] width 462 height 39
drag, startPoint x: 333, startPoint y: 287, endPoint x: 399, endPoint y: 288, distance: 66.5
click at [399, 288] on input "6787209767 6029403486" at bounding box center [486, 276] width 462 height 39
drag, startPoint x: 357, startPoint y: 336, endPoint x: 384, endPoint y: 337, distance: 26.6
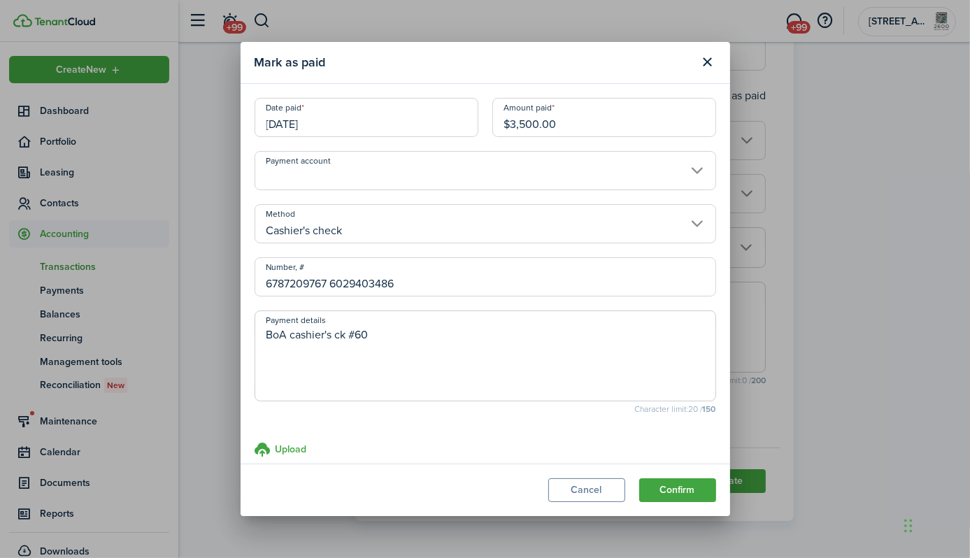
click at [384, 337] on textarea "BoA cashier's ck #60" at bounding box center [485, 360] width 460 height 67
paste textarea "29403486"
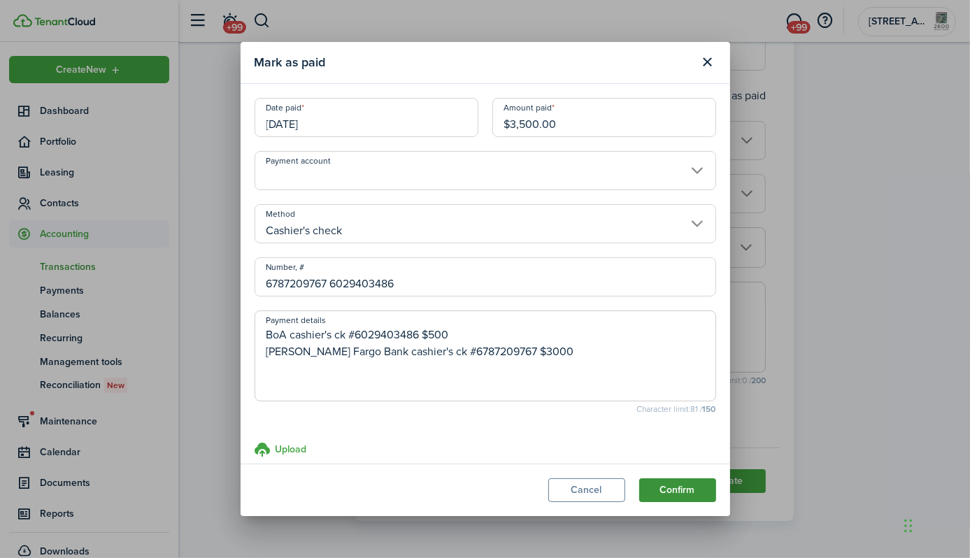
type textarea "BoA cashier's ck #6029403486 $500 [PERSON_NAME] Fargo Bank cashier's ck #678720…"
click at [685, 488] on button "Confirm" at bounding box center [677, 490] width 77 height 24
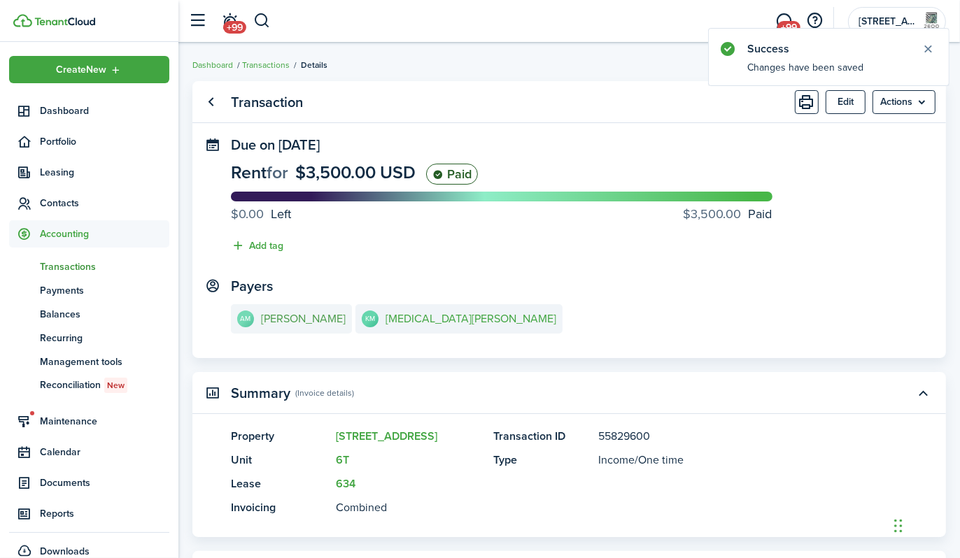
click at [280, 315] on e-details-info-title "[PERSON_NAME]" at bounding box center [303, 319] width 85 height 13
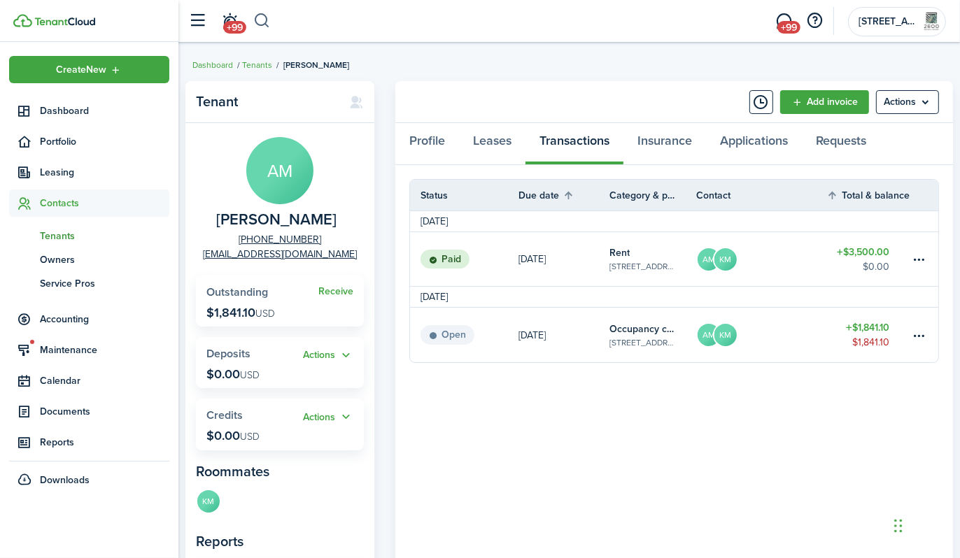
click at [264, 21] on button "button" at bounding box center [261, 21] width 17 height 24
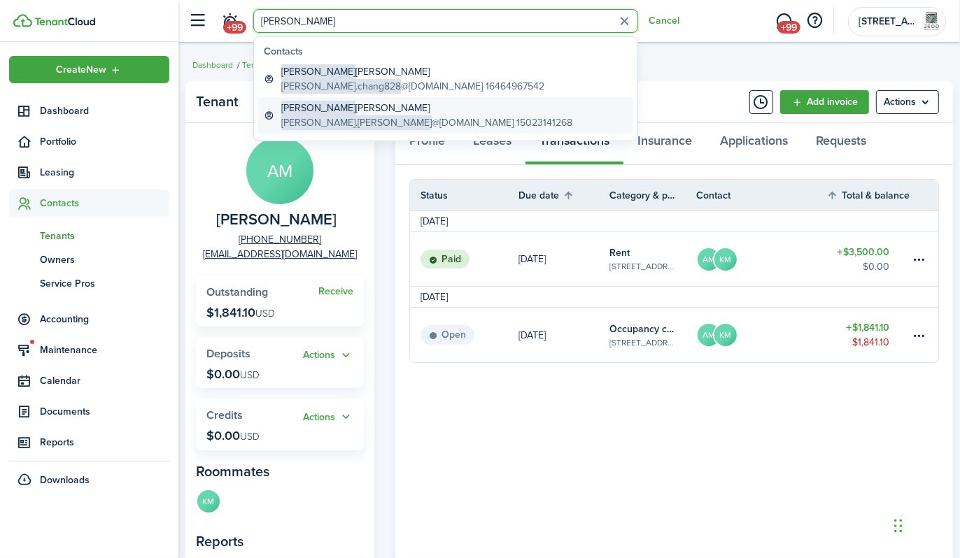
type input "[PERSON_NAME]"
click at [338, 115] on global-search-item-description "[PERSON_NAME].[PERSON_NAME] @[DOMAIN_NAME] 15023141268" at bounding box center [426, 122] width 291 height 15
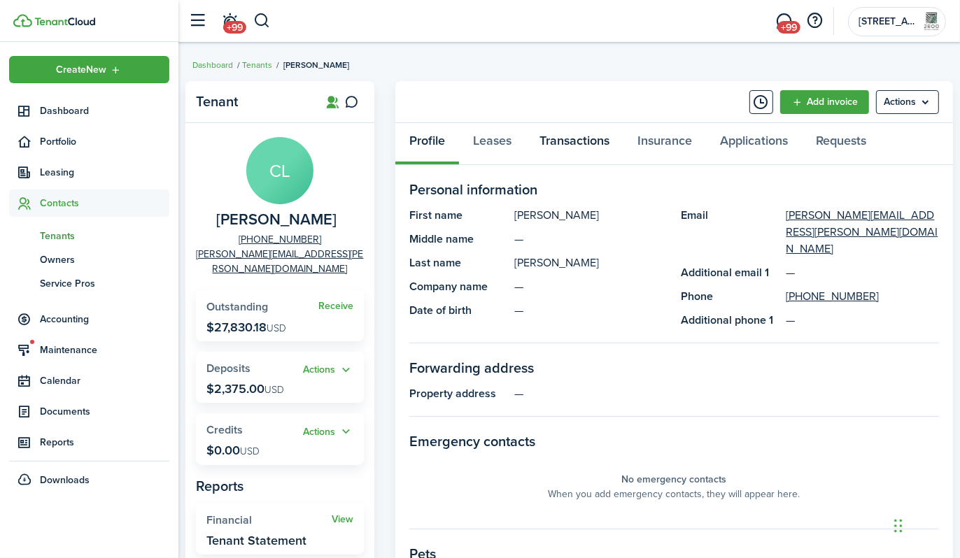
click at [567, 141] on link "Transactions" at bounding box center [574, 144] width 98 height 42
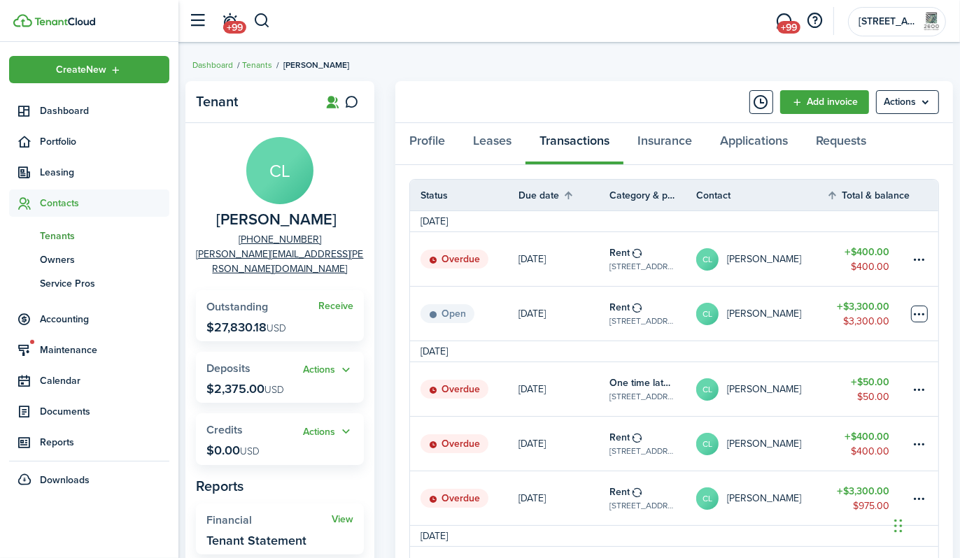
click at [920, 315] on table-menu-btn-icon at bounding box center [919, 314] width 17 height 17
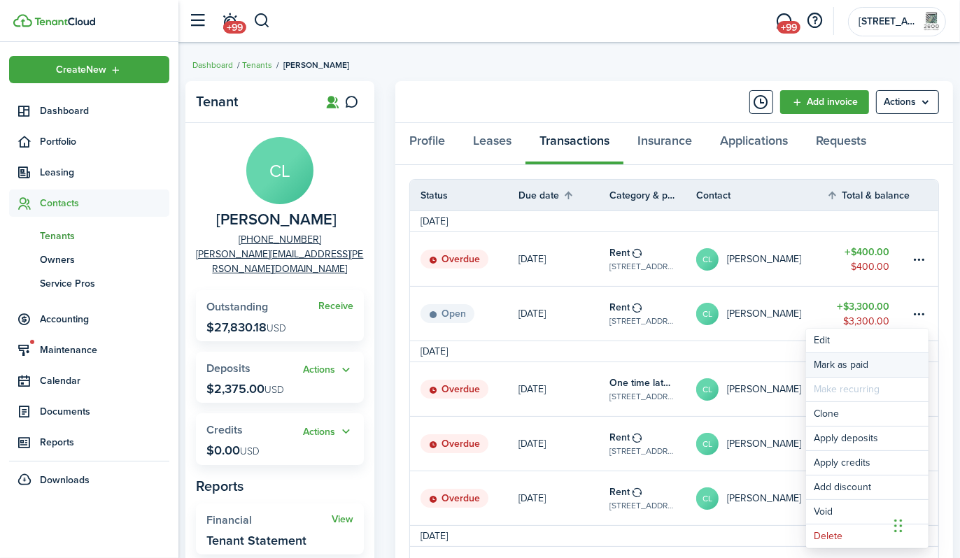
click at [851, 368] on link "Mark as paid" at bounding box center [867, 365] width 122 height 24
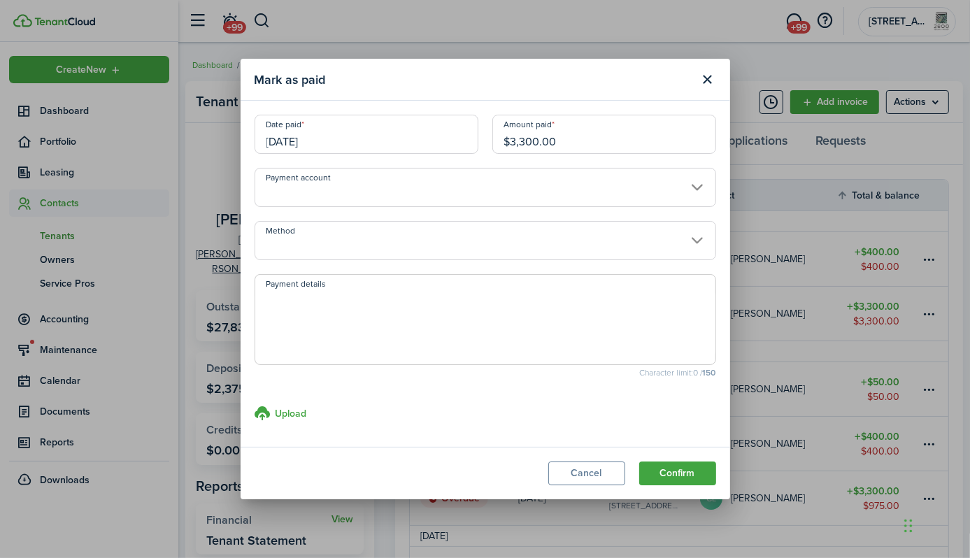
click at [321, 144] on input "[DATE]" at bounding box center [367, 134] width 224 height 39
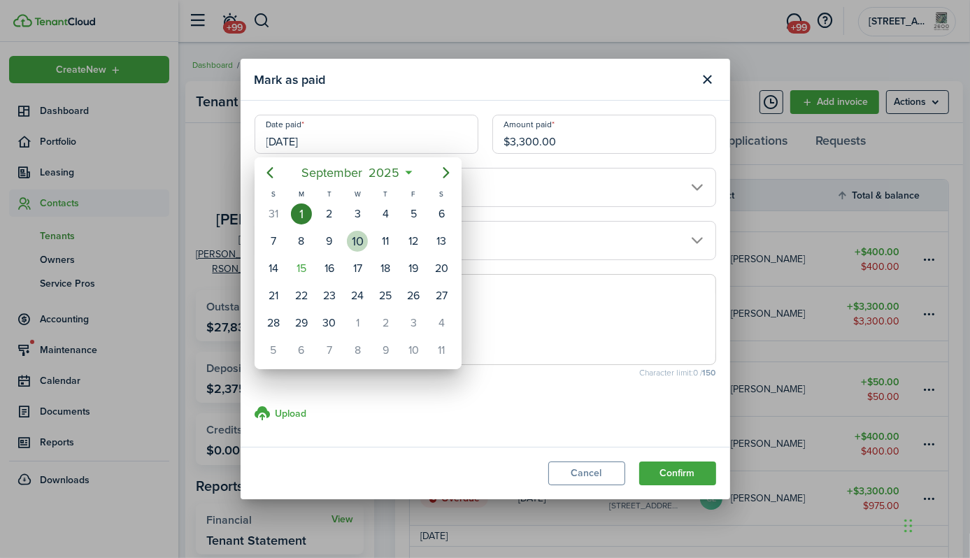
click at [362, 241] on div "10" at bounding box center [357, 241] width 21 height 21
type input "[DATE]"
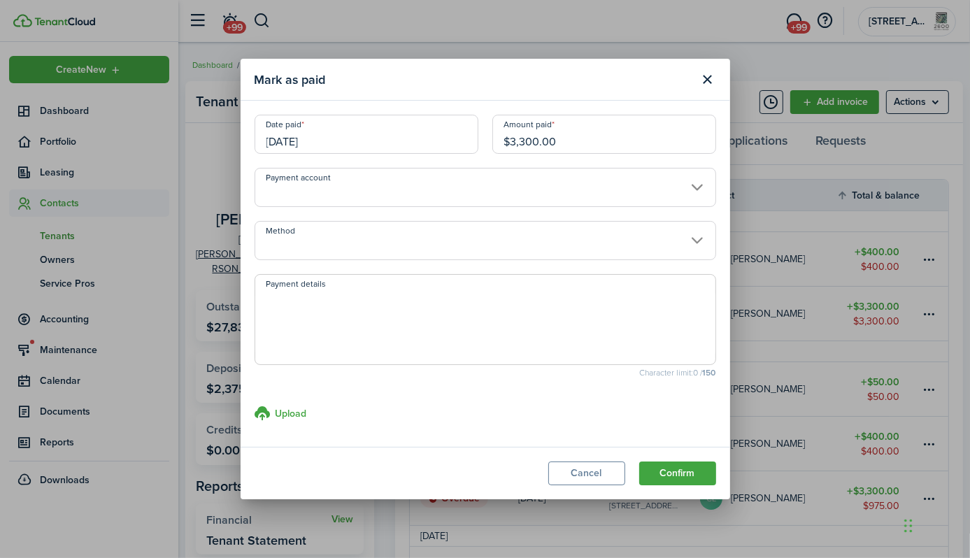
drag, startPoint x: 604, startPoint y: 141, endPoint x: 465, endPoint y: 145, distance: 139.2
click at [463, 144] on div "Date paid [DATE] Amount paid $3,300.00" at bounding box center [486, 141] width 476 height 53
click at [427, 245] on input "Method" at bounding box center [486, 240] width 462 height 39
type input "$1,650.00"
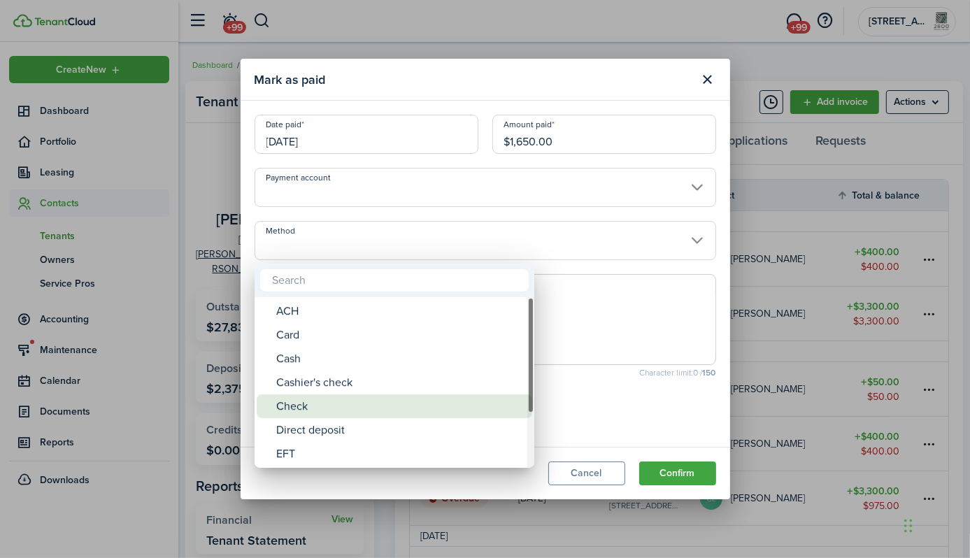
click at [376, 399] on div "Check" at bounding box center [400, 406] width 248 height 24
type input "Check"
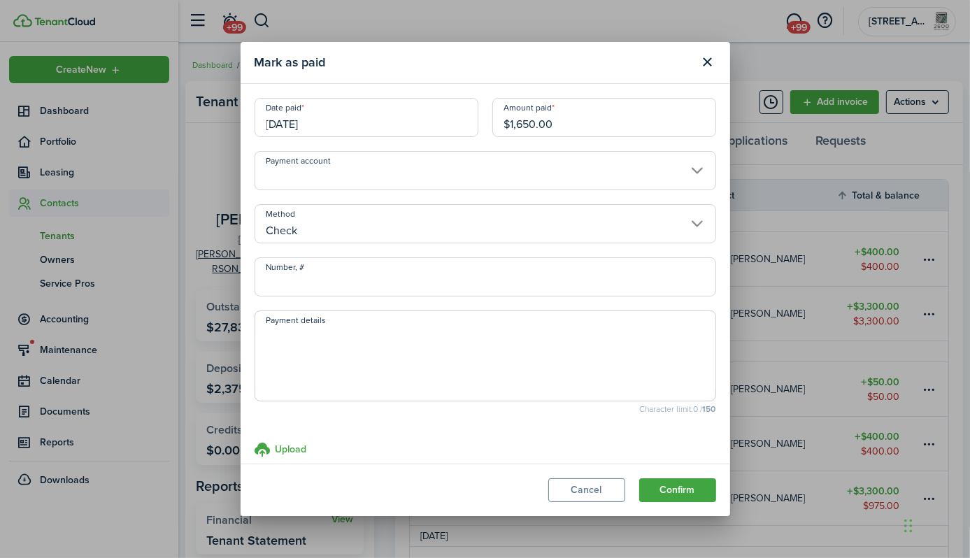
click at [383, 279] on input "Number, #" at bounding box center [486, 276] width 462 height 39
type input "42431488"
click at [386, 362] on textarea "Payment details" at bounding box center [485, 360] width 460 height 67
click at [396, 366] on textarea "Public Assistance from the city of ny dept. of social services" at bounding box center [485, 360] width 460 height 67
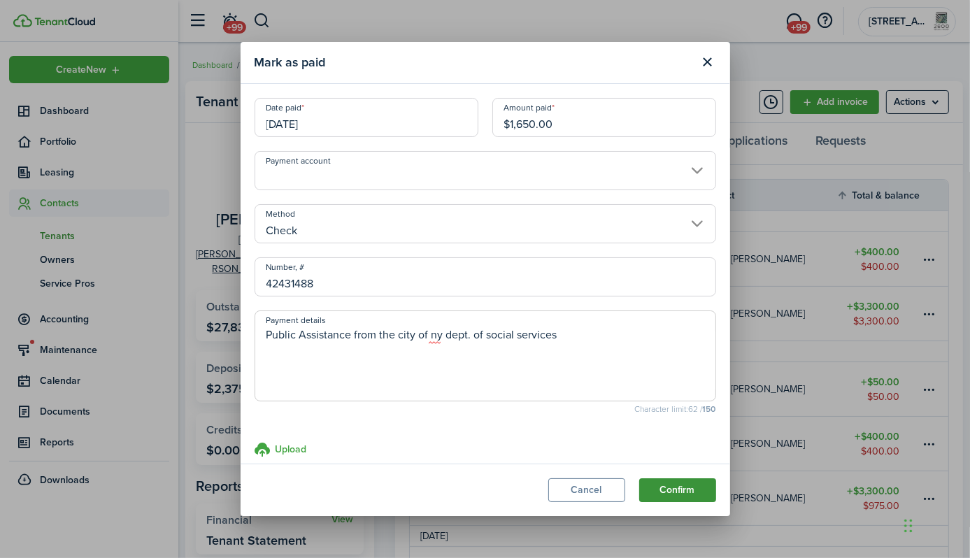
type textarea "Public Assistance from the city of ny dept. of social services"
click at [687, 487] on button "Confirm" at bounding box center [677, 490] width 77 height 24
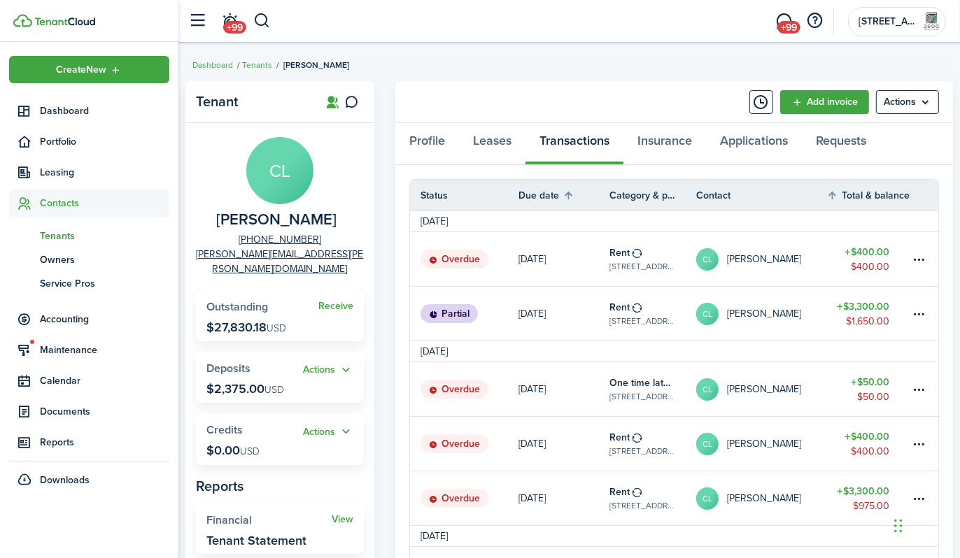
click at [531, 308] on p "[DATE]" at bounding box center [531, 313] width 27 height 15
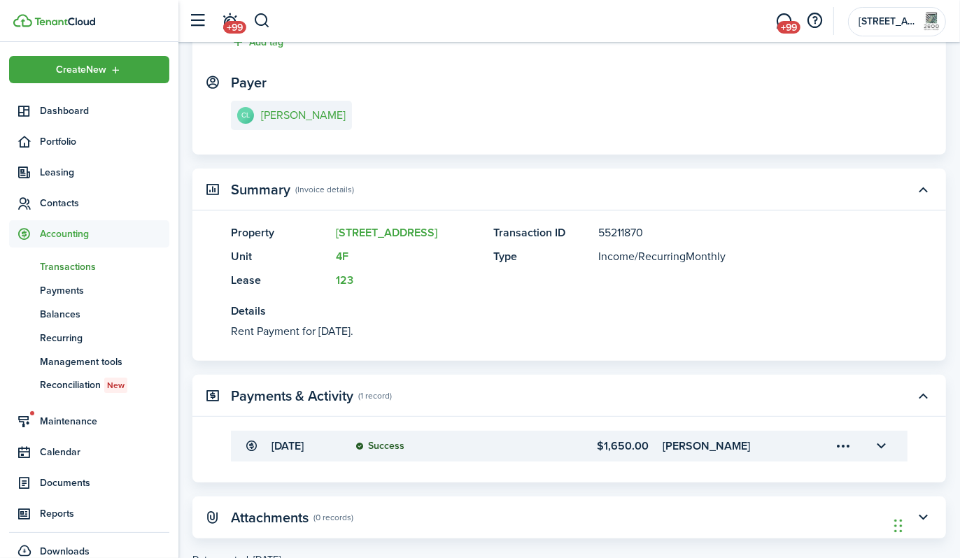
scroll to position [250, 0]
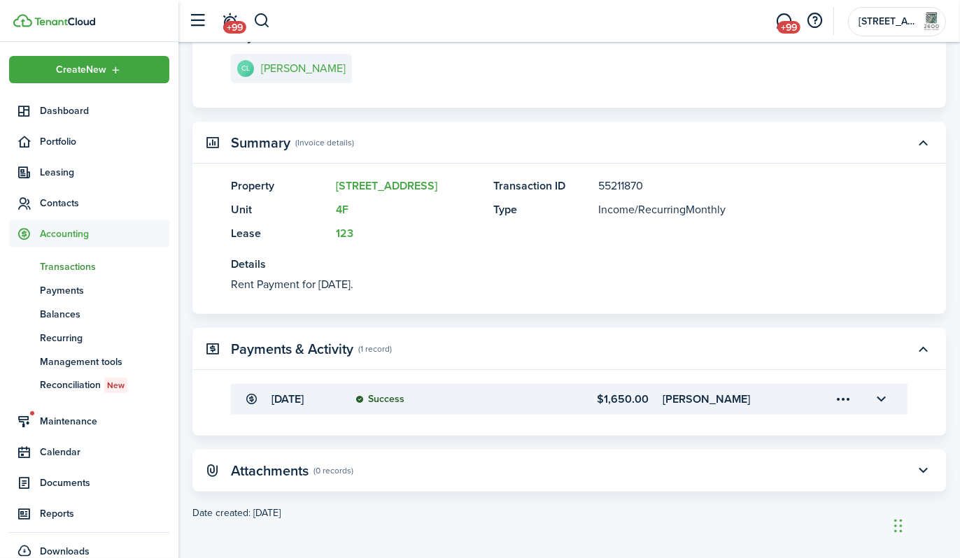
click at [61, 24] on img at bounding box center [64, 21] width 61 height 8
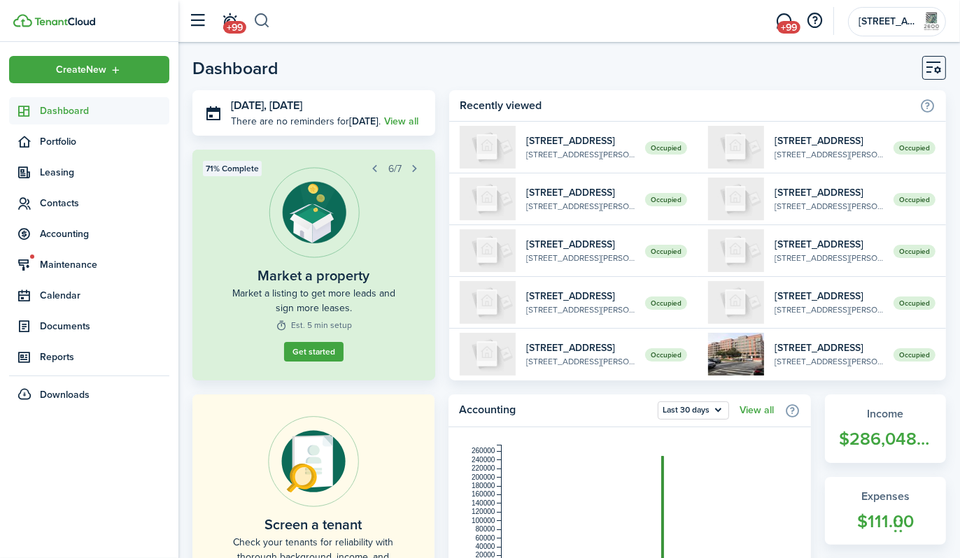
click at [263, 25] on button "button" at bounding box center [261, 21] width 17 height 24
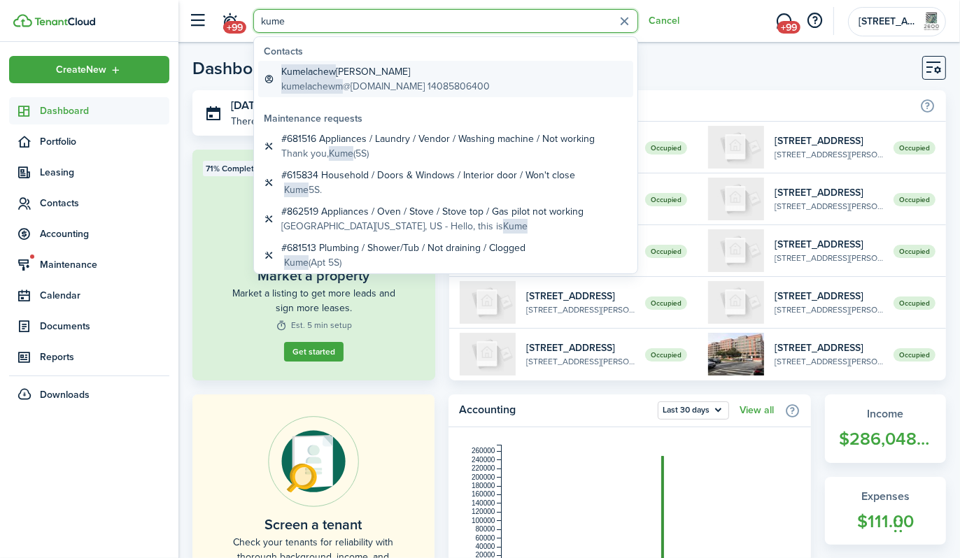
type input "kume"
click at [328, 78] on span "Kumelachew" at bounding box center [308, 71] width 55 height 15
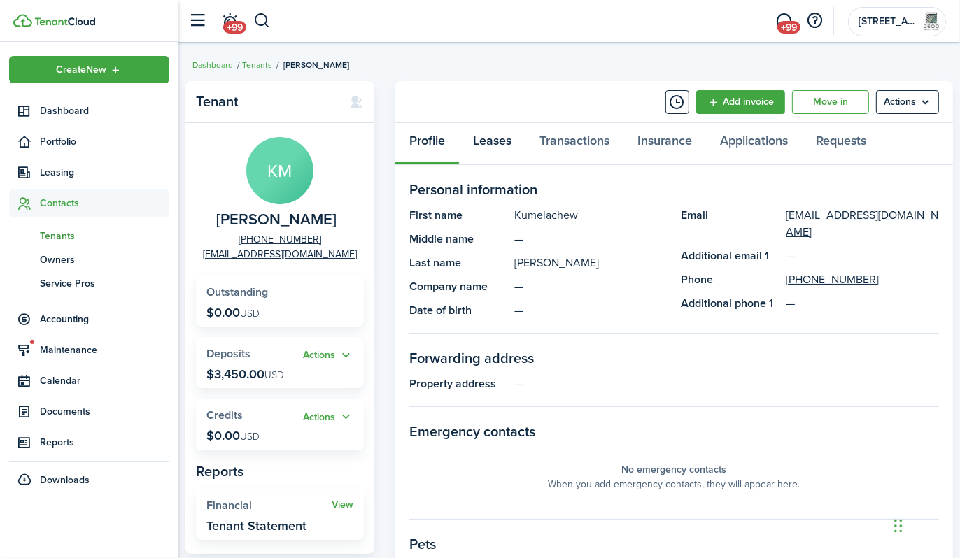
click at [497, 134] on link "Leases" at bounding box center [492, 144] width 66 height 42
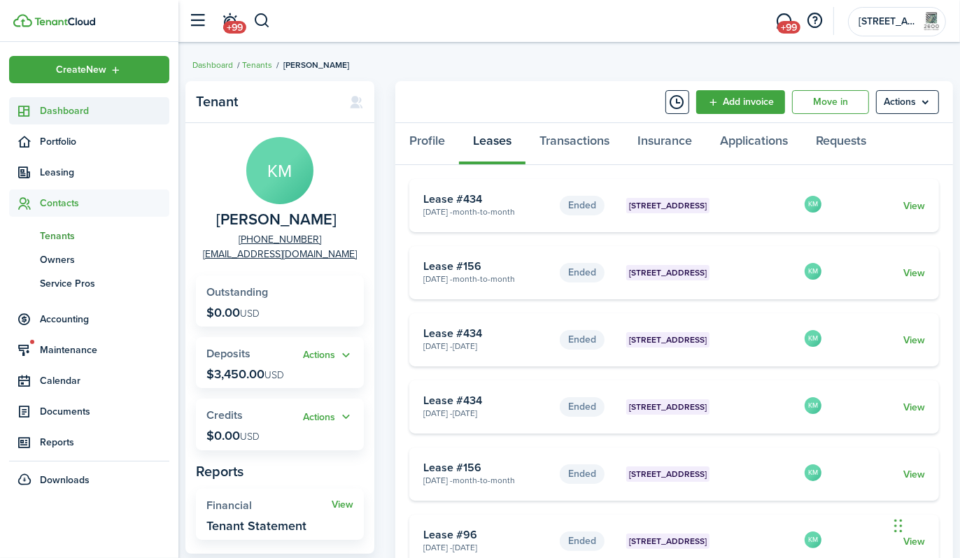
click at [90, 113] on span "Dashboard" at bounding box center [104, 111] width 129 height 15
click at [69, 17] on img at bounding box center [64, 21] width 61 height 8
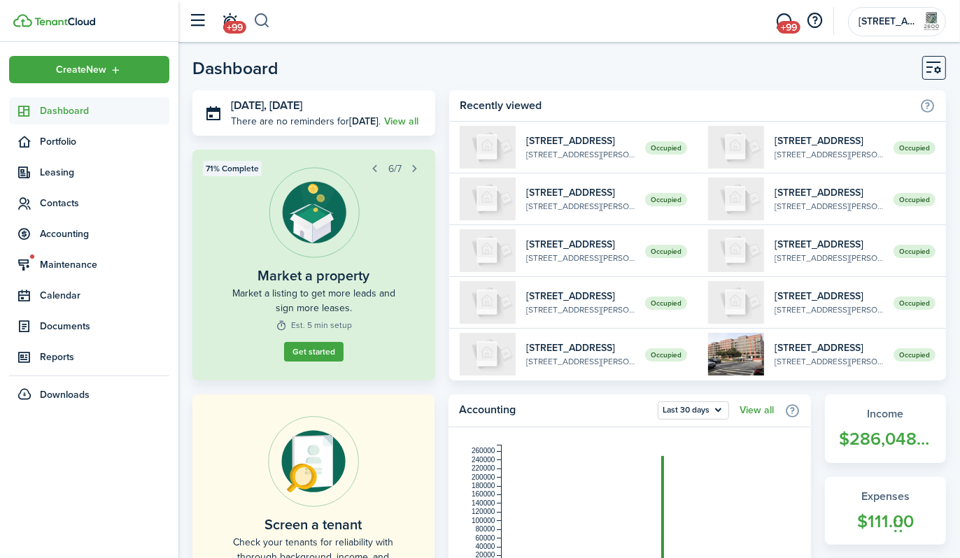
click at [257, 22] on button "button" at bounding box center [261, 21] width 17 height 24
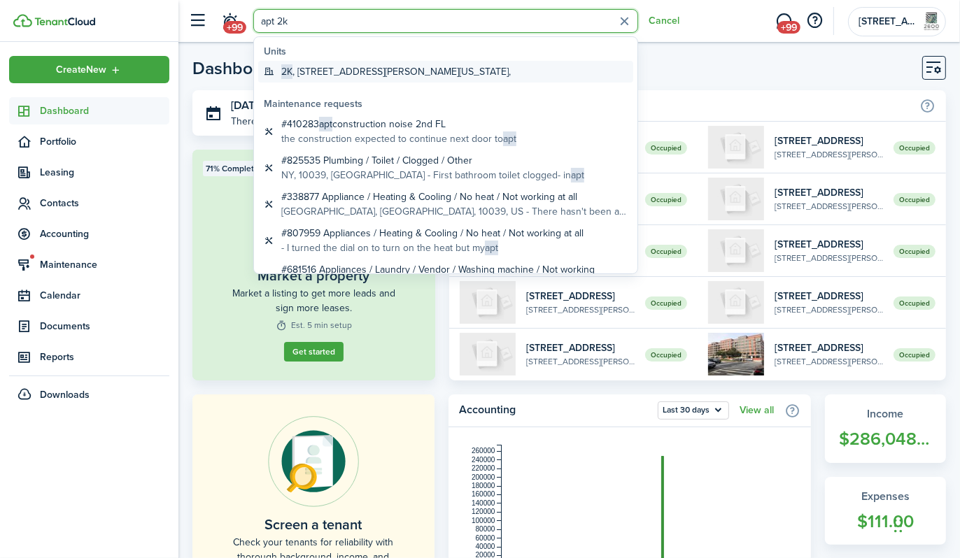
type input "apt 2k"
click at [325, 66] on global-search-item-title "2K , [STREET_ADDRESS][PERSON_NAME][US_STATE]," at bounding box center [395, 71] width 229 height 15
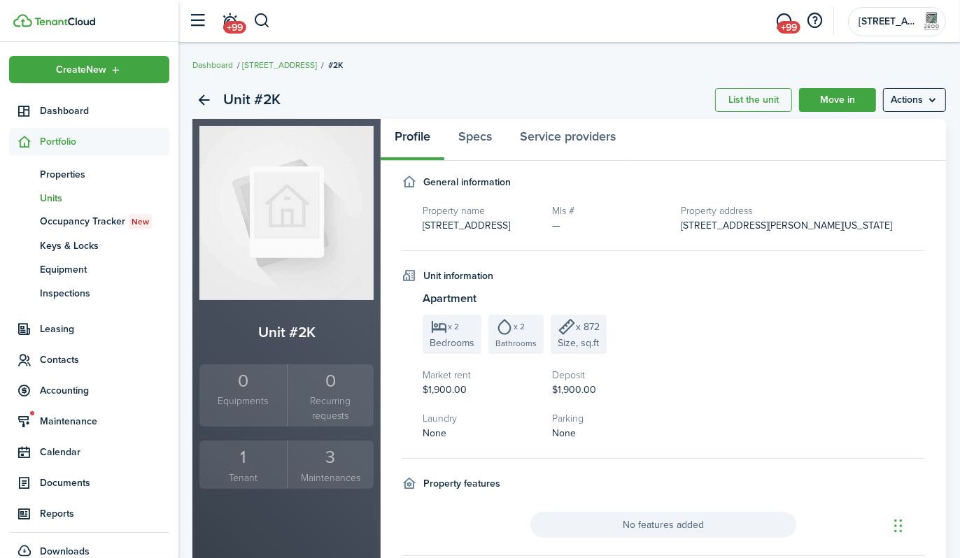
click at [248, 444] on div "1" at bounding box center [243, 457] width 80 height 27
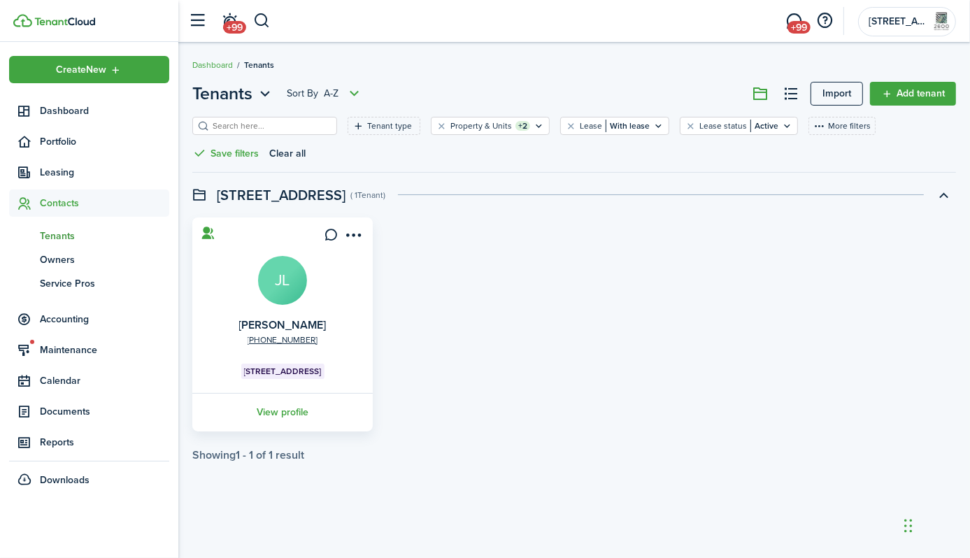
click at [278, 276] on avatar-text "JL" at bounding box center [282, 280] width 49 height 49
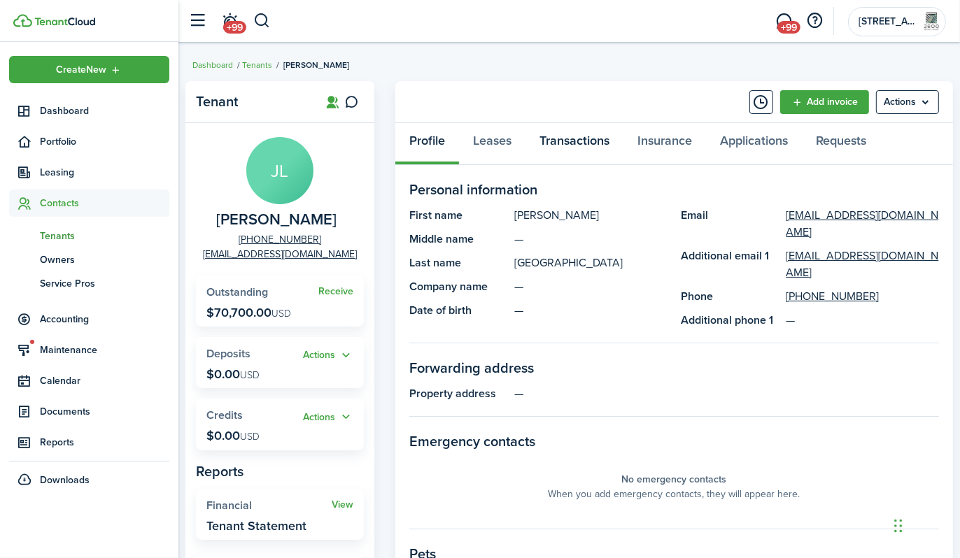
click at [583, 136] on link "Transactions" at bounding box center [574, 144] width 98 height 42
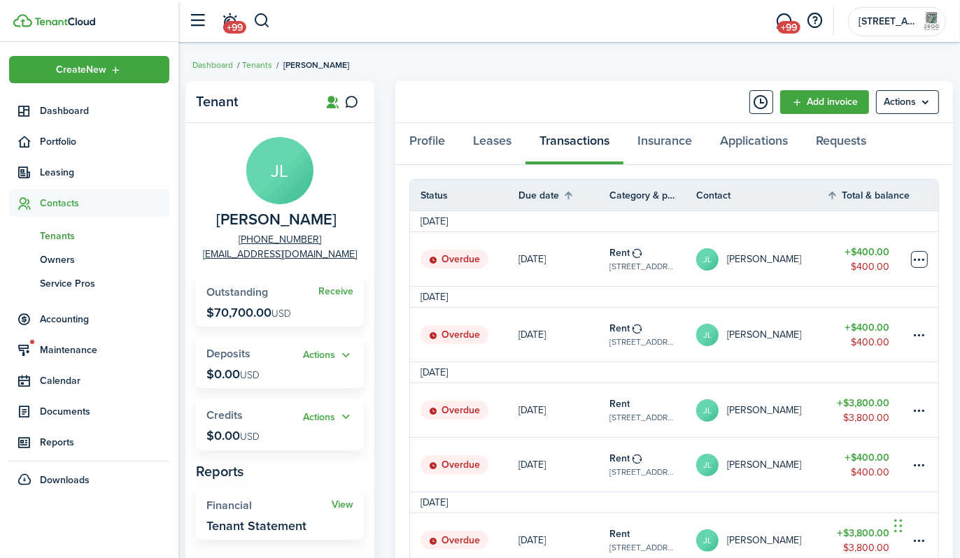
click at [918, 257] on table-menu-btn-icon at bounding box center [919, 259] width 17 height 17
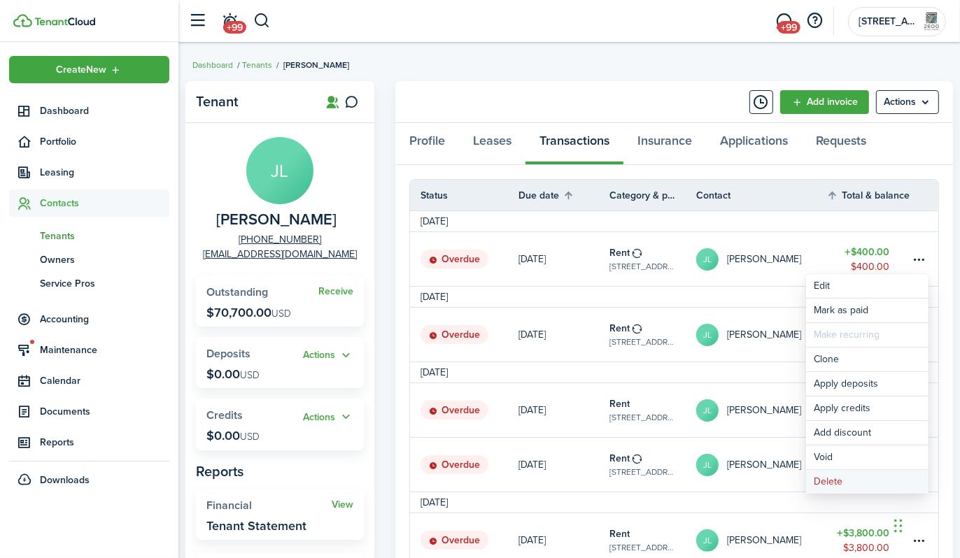
click at [832, 480] on button "Delete" at bounding box center [867, 482] width 122 height 24
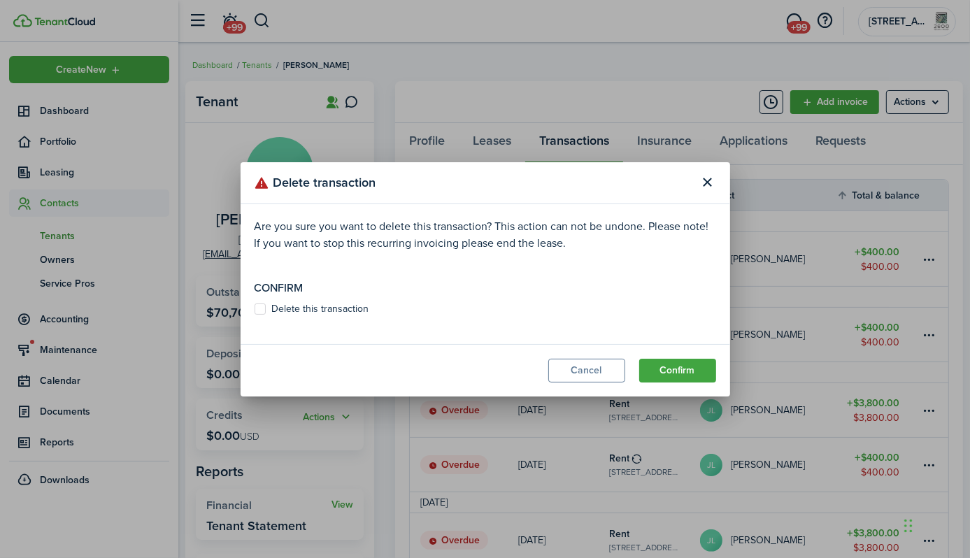
click at [257, 308] on label "Delete this transaction" at bounding box center [312, 309] width 115 height 11
click at [255, 308] on input "Delete this transaction" at bounding box center [254, 308] width 1 height 1
checkbox input "true"
click at [701, 370] on button "Confirm" at bounding box center [677, 371] width 77 height 24
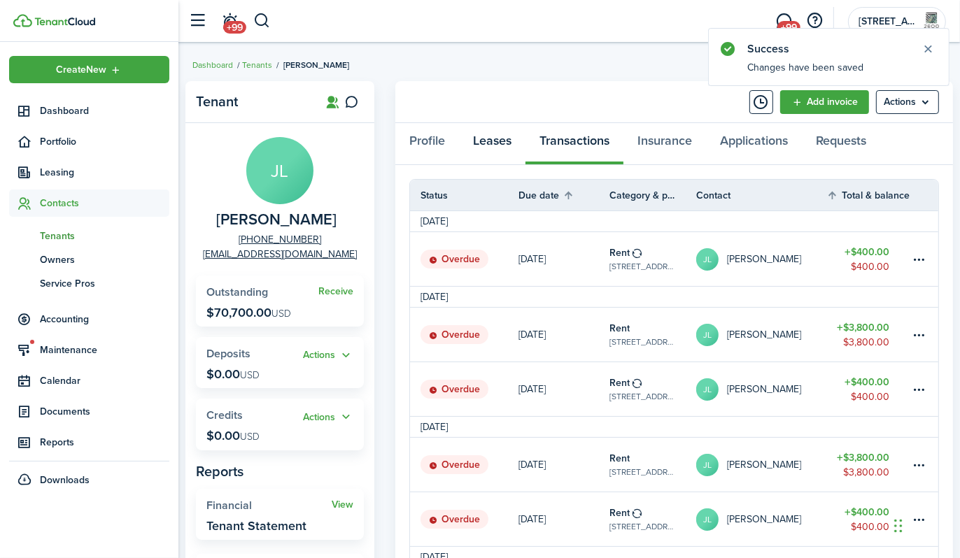
click at [485, 143] on link "Leases" at bounding box center [492, 144] width 66 height 42
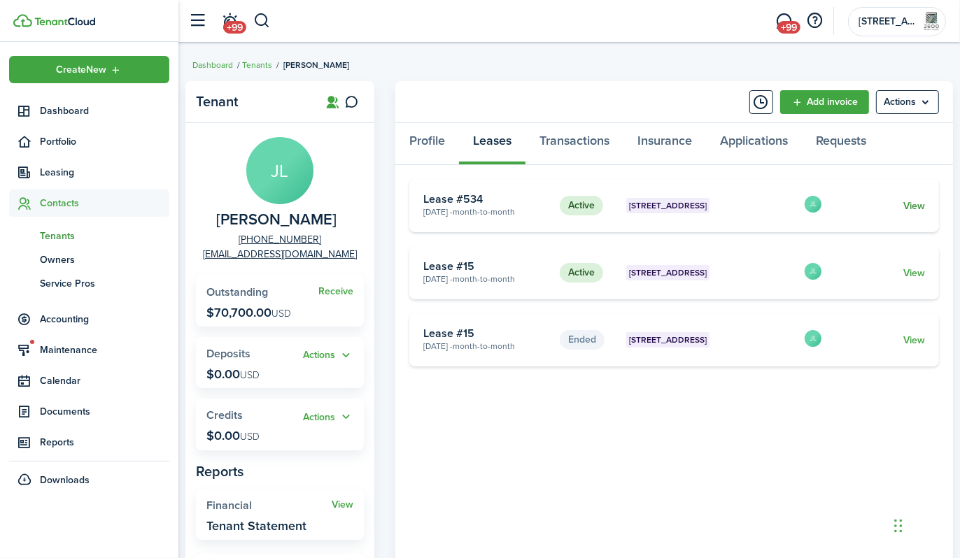
click at [917, 205] on link "View" at bounding box center [914, 206] width 22 height 15
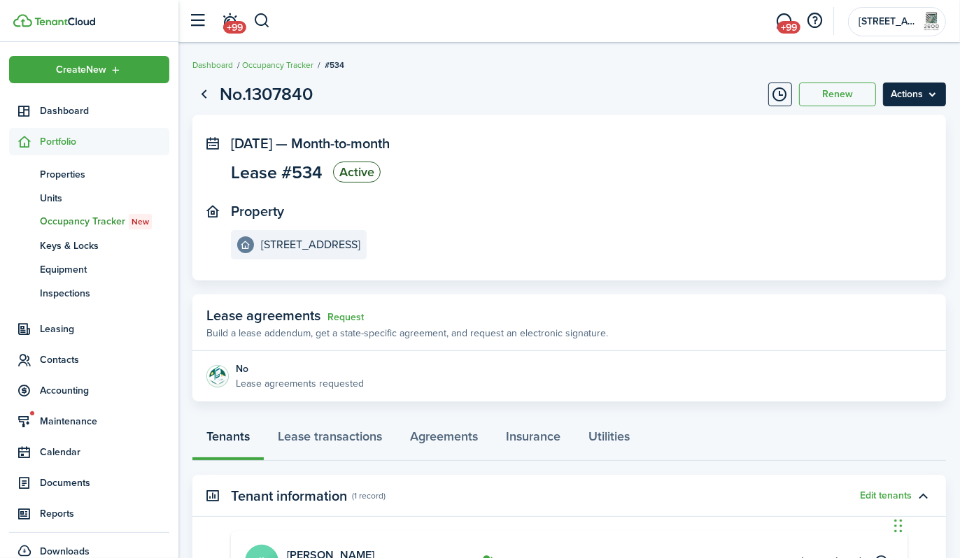
click at [910, 94] on menu-btn "Actions" at bounding box center [914, 95] width 63 height 24
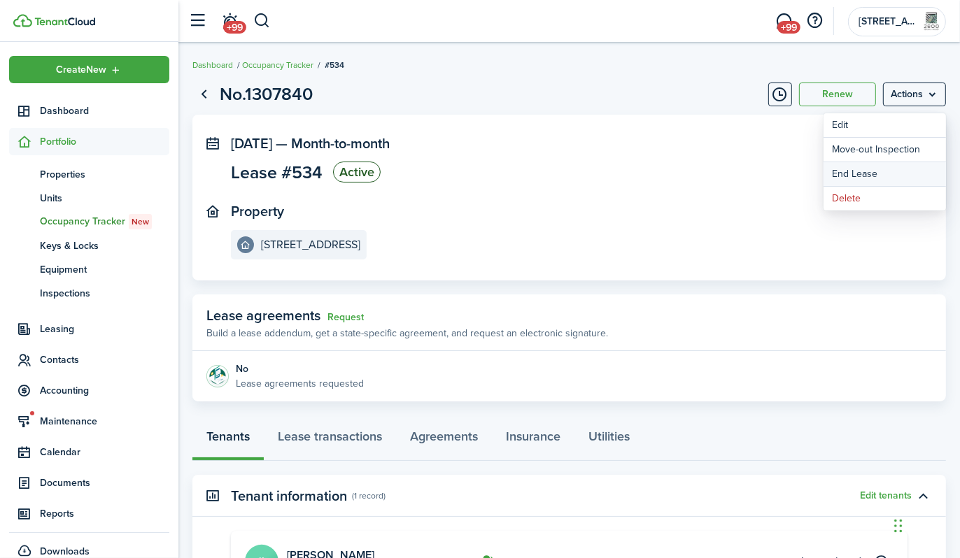
click at [860, 172] on link "End Lease" at bounding box center [884, 174] width 122 height 24
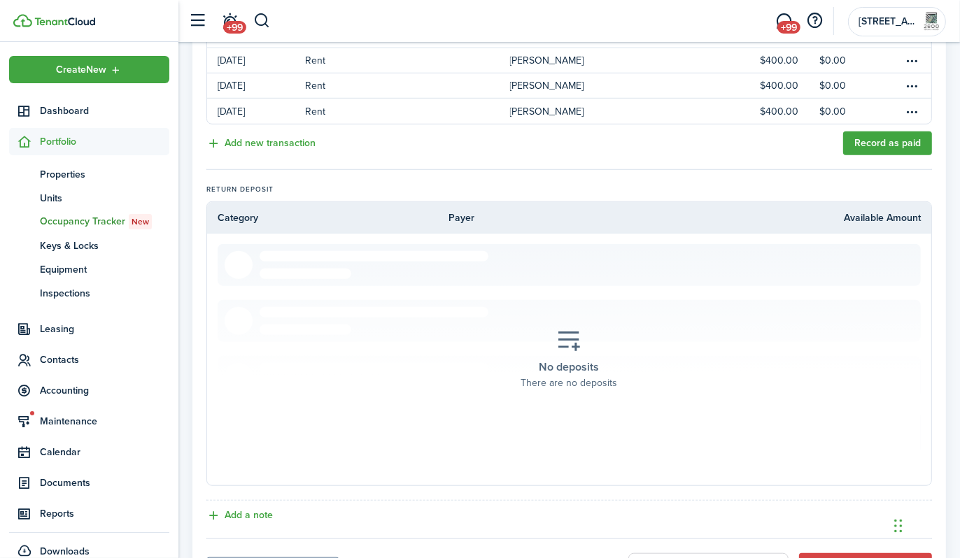
scroll to position [825, 0]
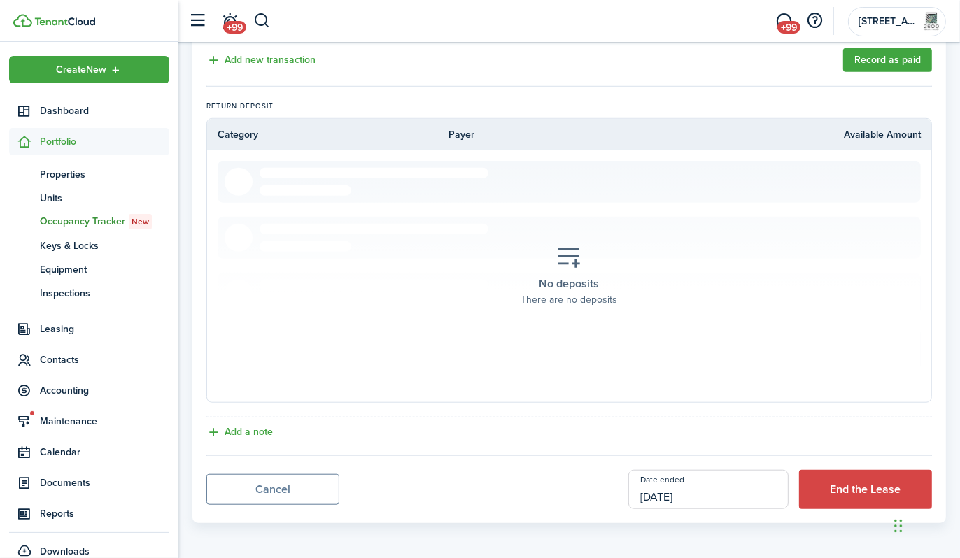
click at [686, 493] on input "[DATE]" at bounding box center [708, 489] width 160 height 39
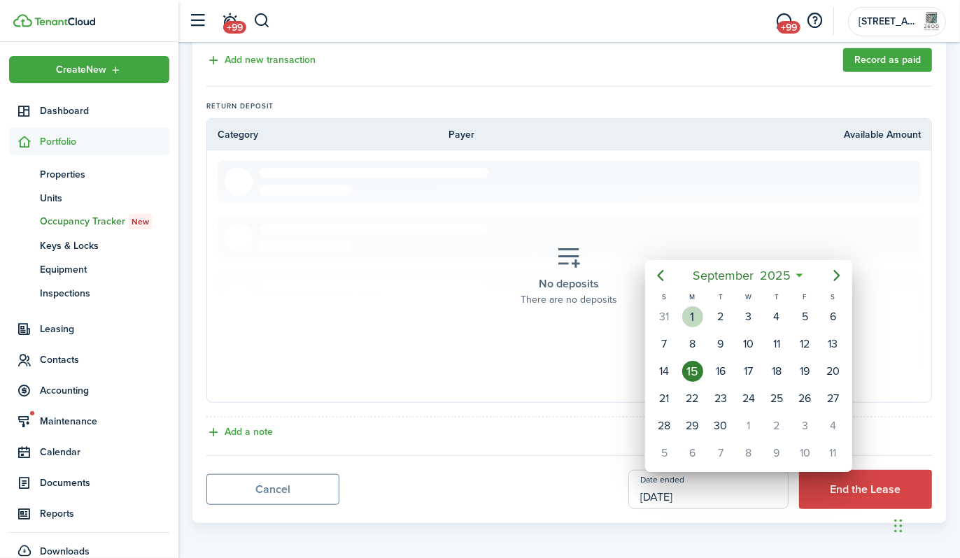
click at [692, 313] on div "1" at bounding box center [692, 316] width 21 height 21
type input "[DATE]"
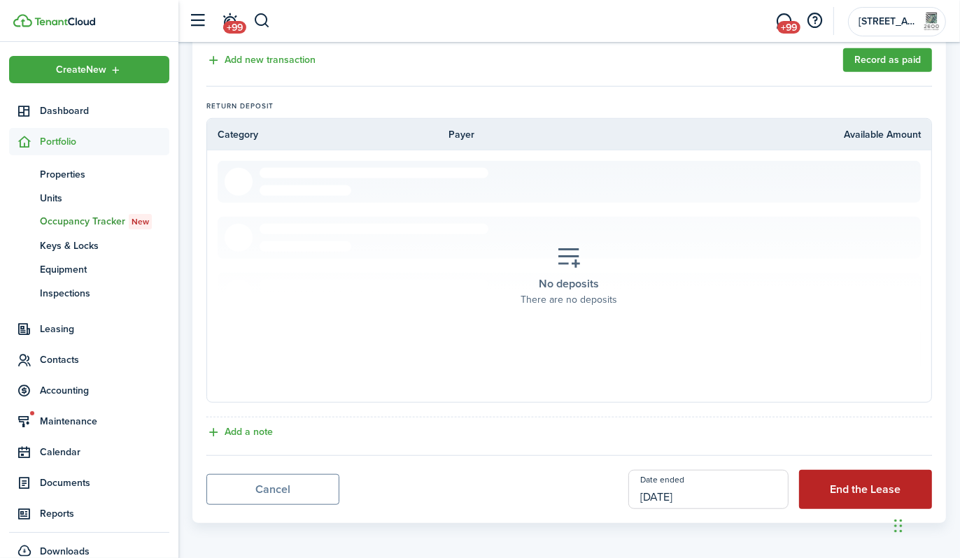
click at [853, 483] on button "End the Lease" at bounding box center [865, 489] width 133 height 39
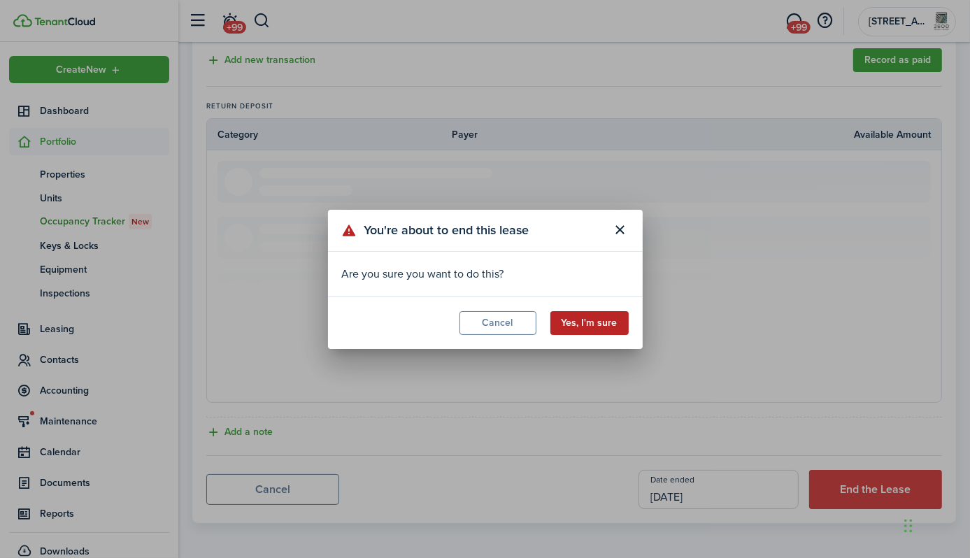
click at [593, 323] on button "Yes, I'm sure" at bounding box center [589, 323] width 78 height 24
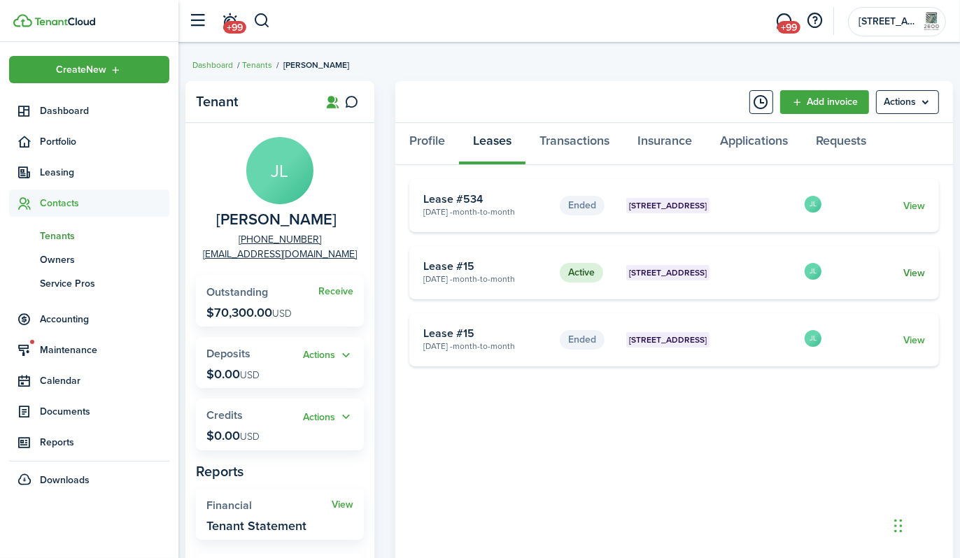
click at [915, 274] on link "View" at bounding box center [914, 273] width 22 height 15
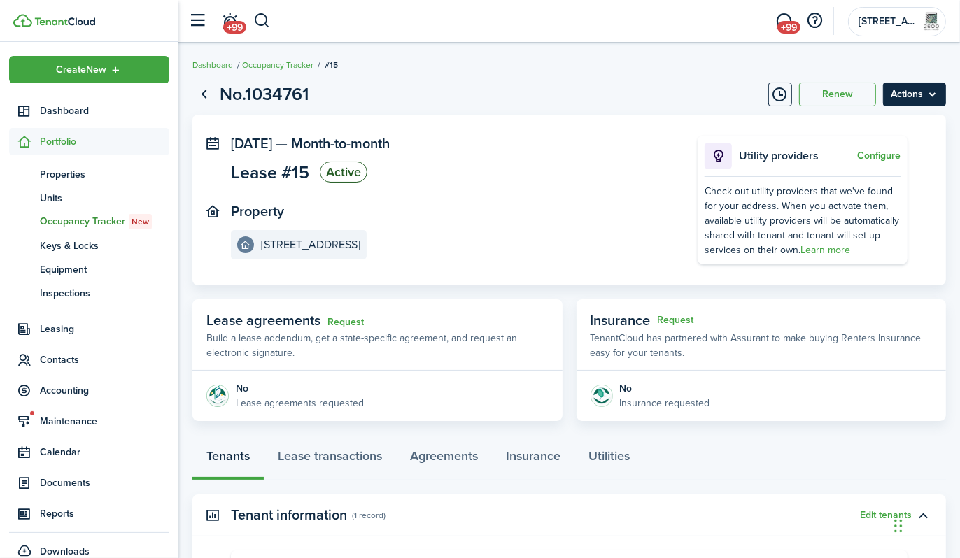
click at [936, 91] on menu-btn "Actions" at bounding box center [914, 95] width 63 height 24
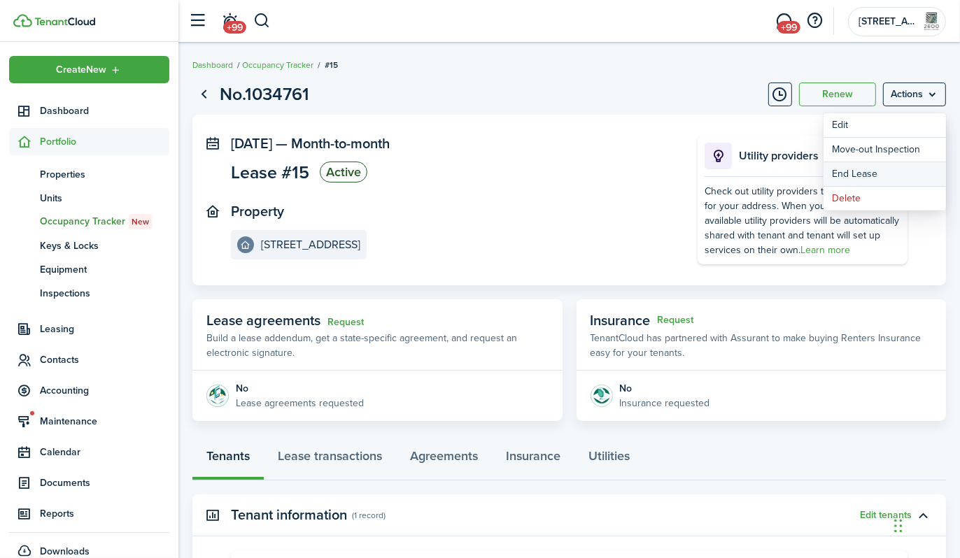
click at [865, 173] on link "End Lease" at bounding box center [884, 174] width 122 height 24
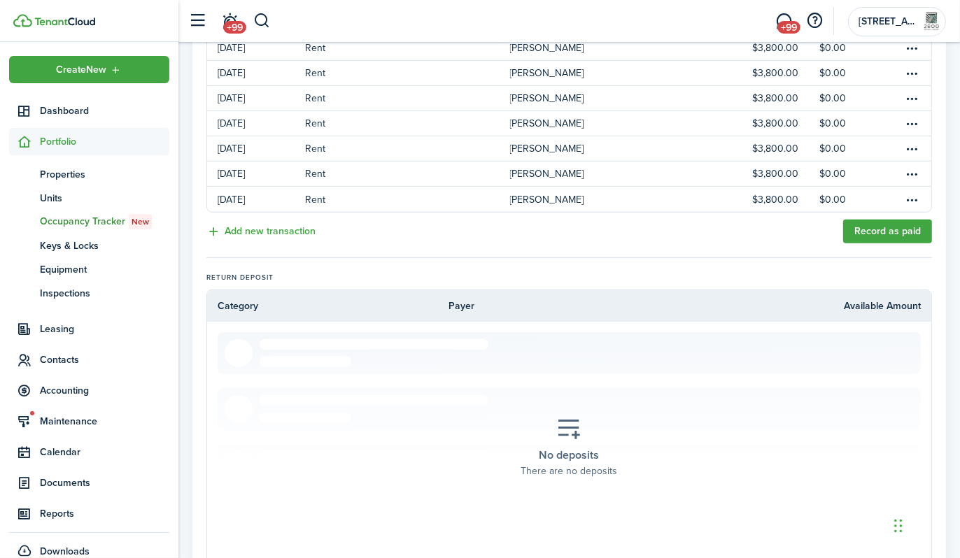
scroll to position [774, 0]
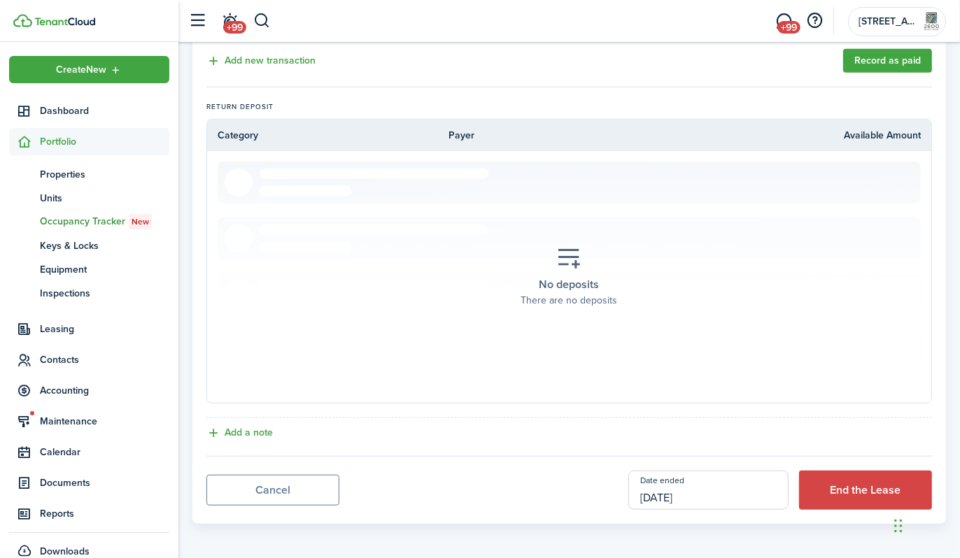
click at [698, 490] on input "[DATE]" at bounding box center [708, 490] width 160 height 39
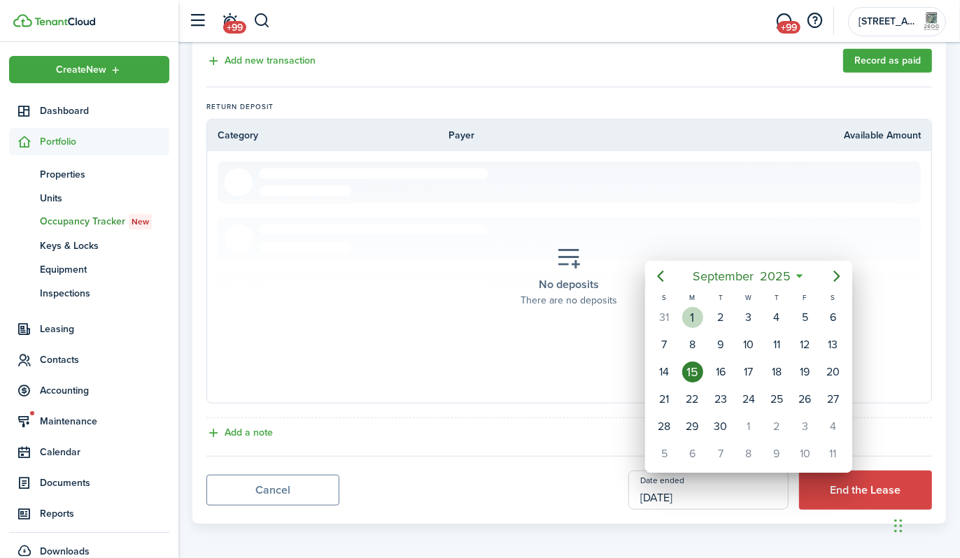
click at [690, 316] on div "1" at bounding box center [692, 317] width 21 height 21
type input "[DATE]"
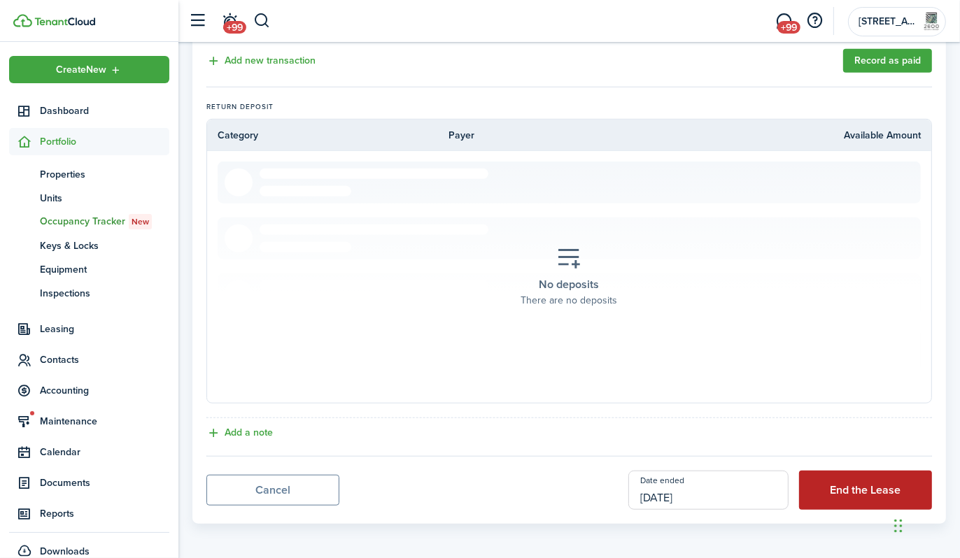
click at [858, 483] on button "End the Lease" at bounding box center [865, 490] width 133 height 39
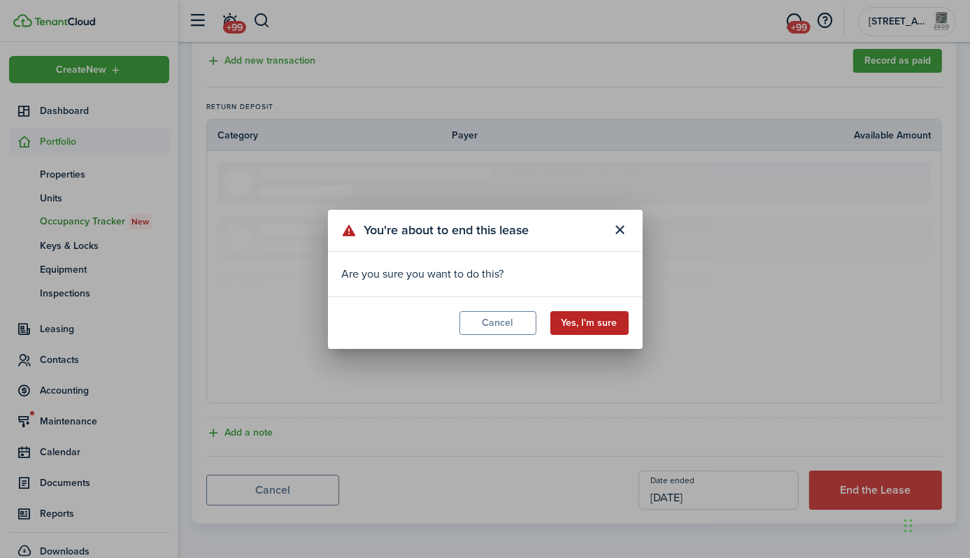
click at [604, 319] on button "Yes, I'm sure" at bounding box center [589, 323] width 78 height 24
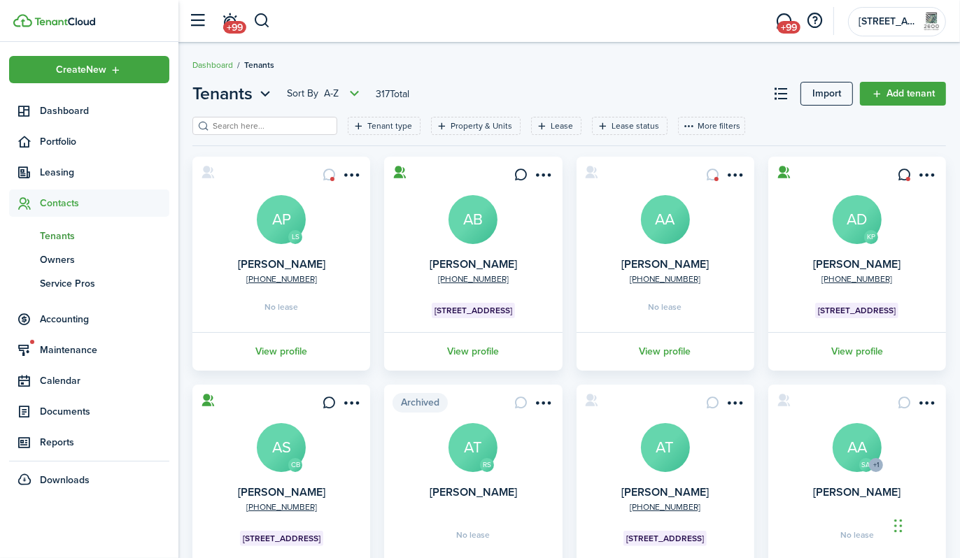
click at [49, 18] on img at bounding box center [64, 21] width 61 height 8
